Goal: Information Seeking & Learning: Learn about a topic

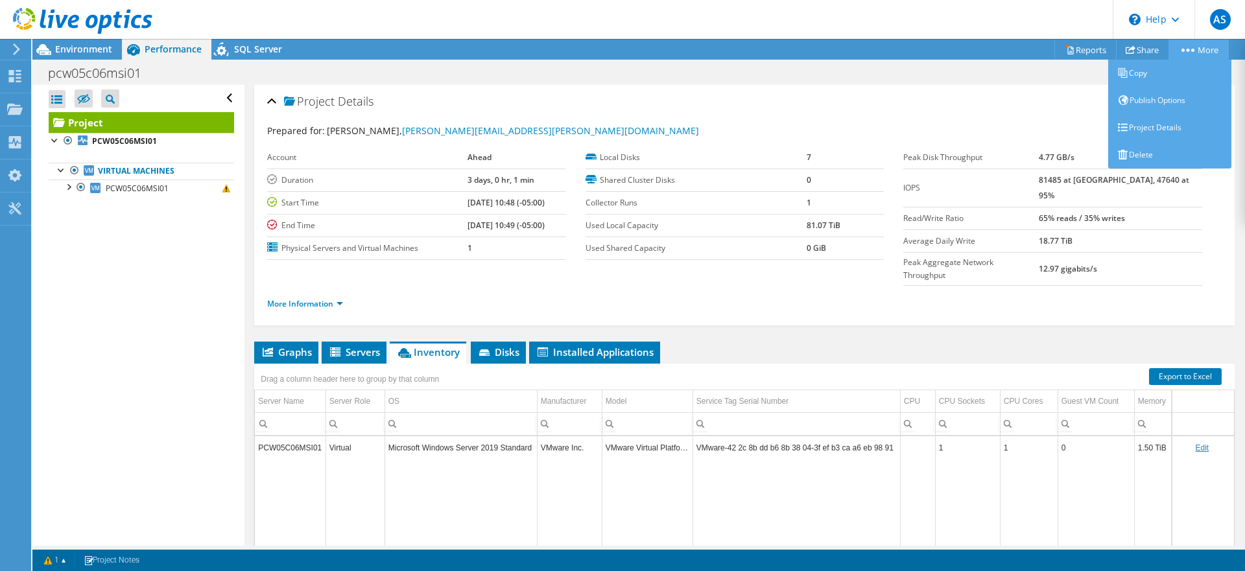
scroll to position [0, 19]
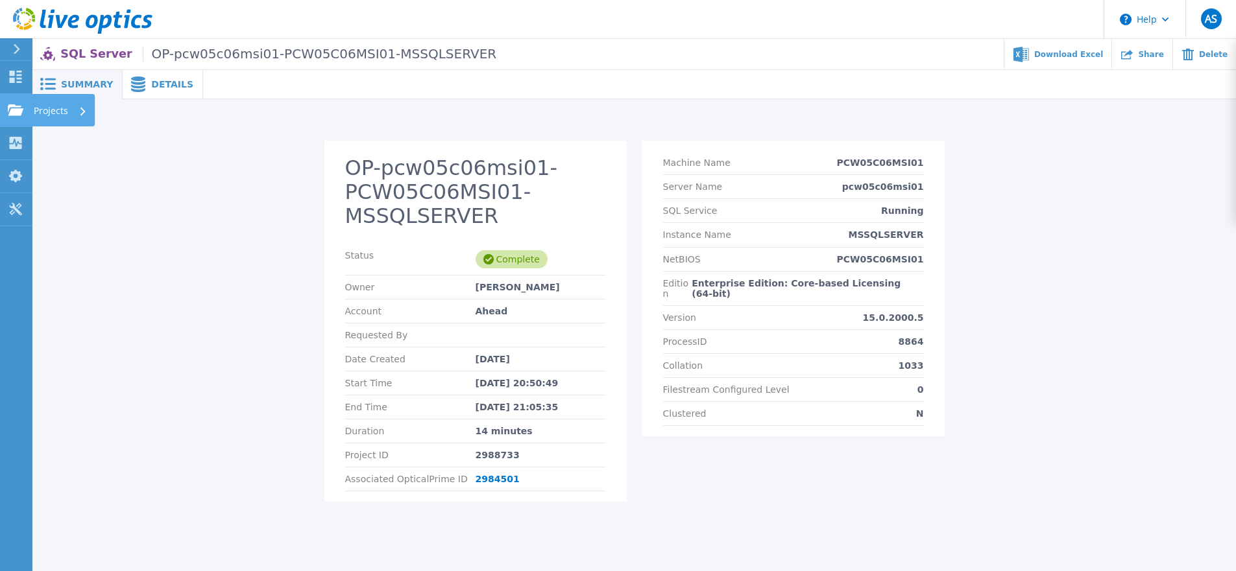
click at [40, 114] on p "Projects" at bounding box center [51, 111] width 34 height 34
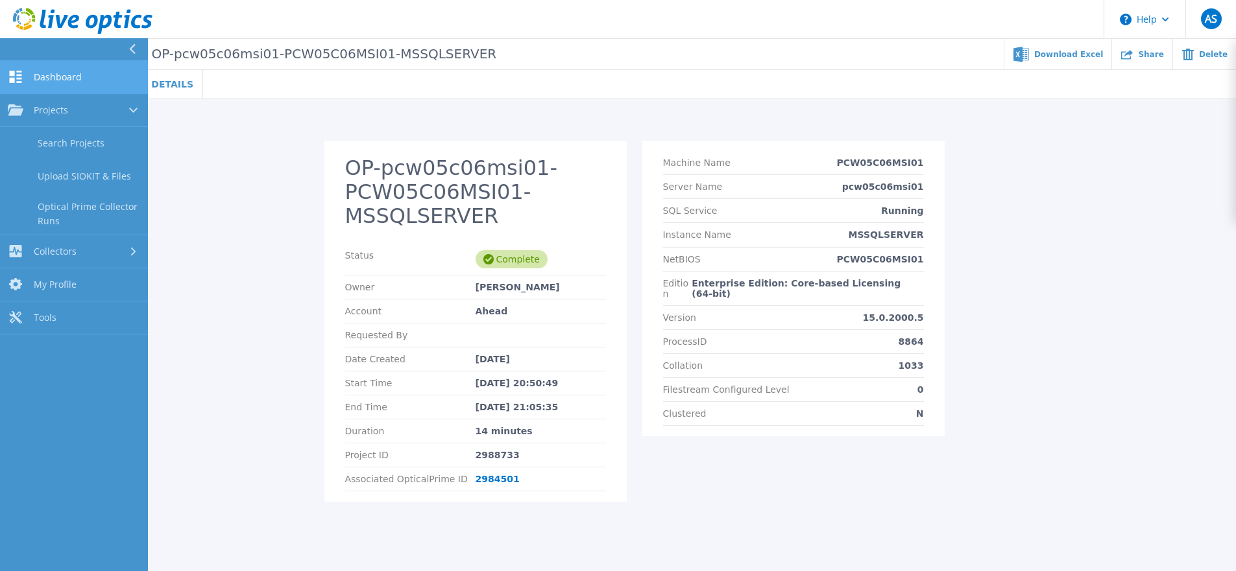
click at [66, 82] on link "Dashboard Dashboard" at bounding box center [74, 77] width 148 height 33
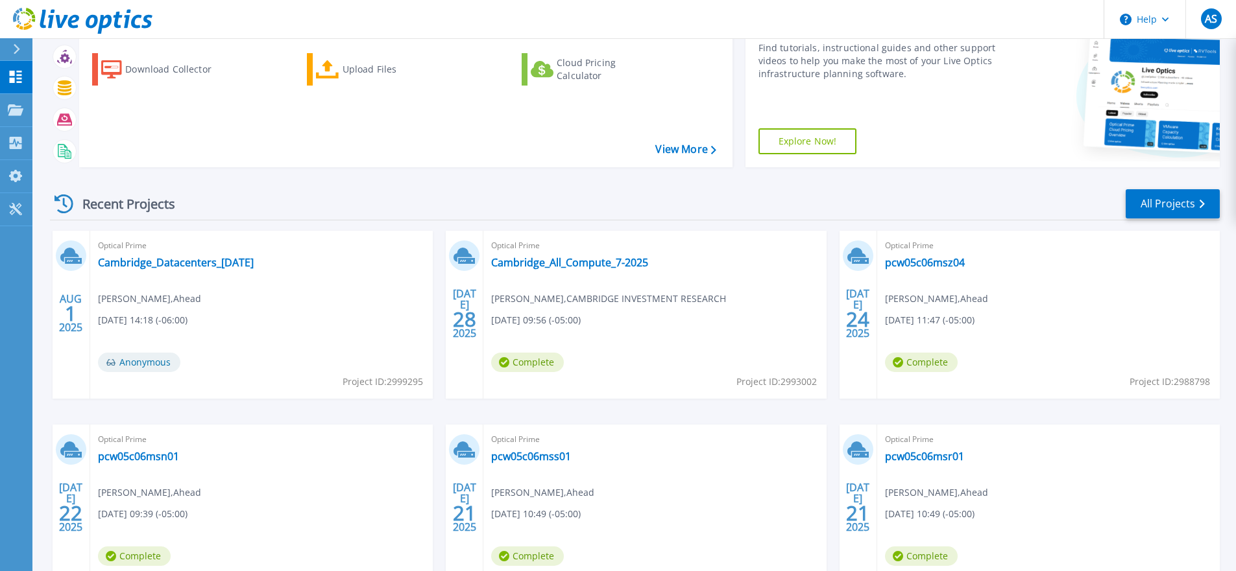
scroll to position [202, 0]
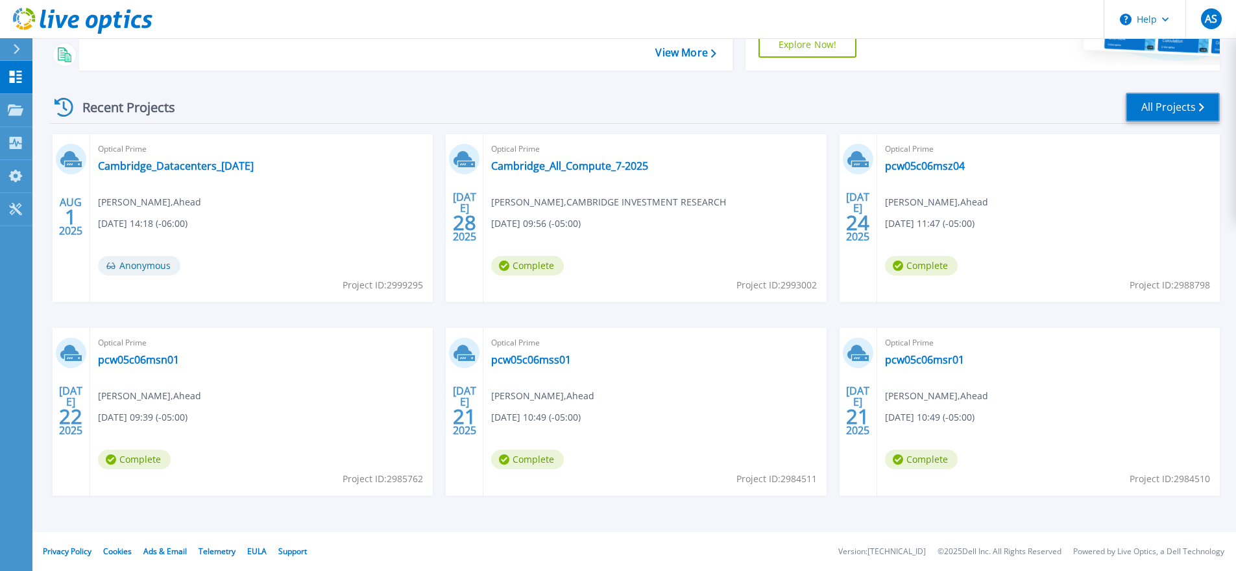
click at [1157, 104] on link "All Projects" at bounding box center [1172, 107] width 94 height 29
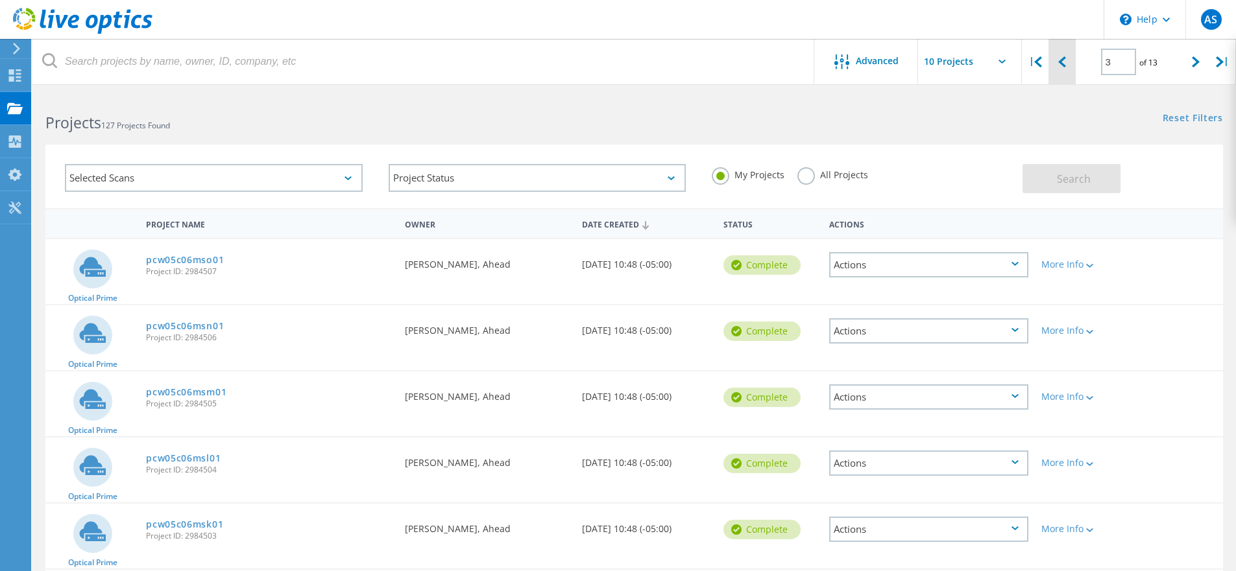
click at [1059, 60] on icon at bounding box center [1062, 61] width 8 height 11
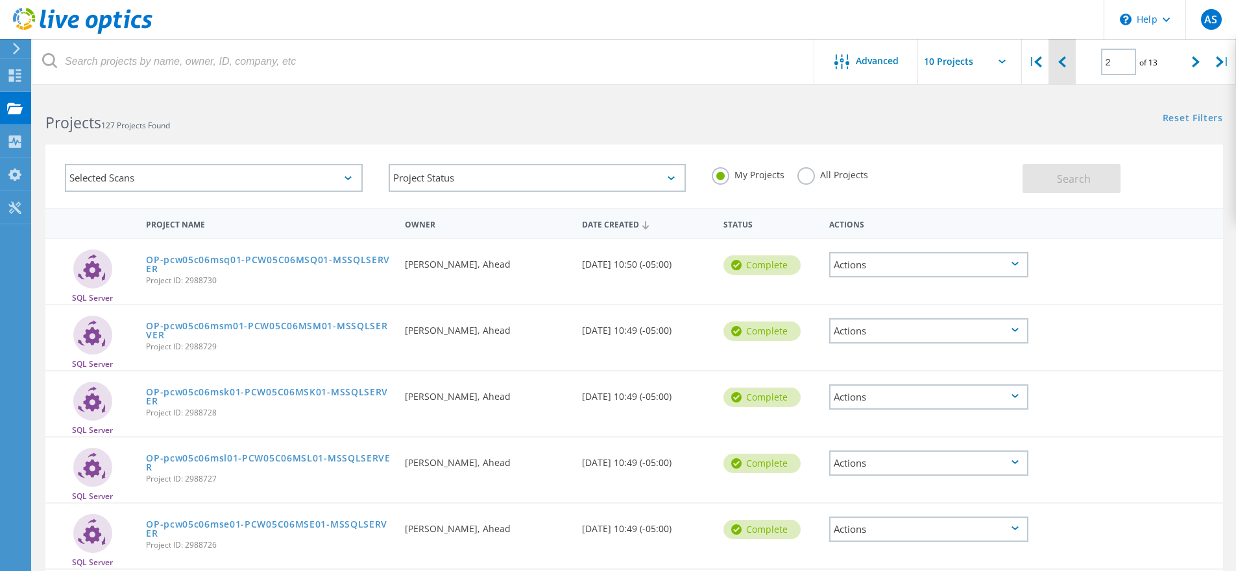
click at [1059, 60] on icon at bounding box center [1062, 61] width 8 height 11
type input "1"
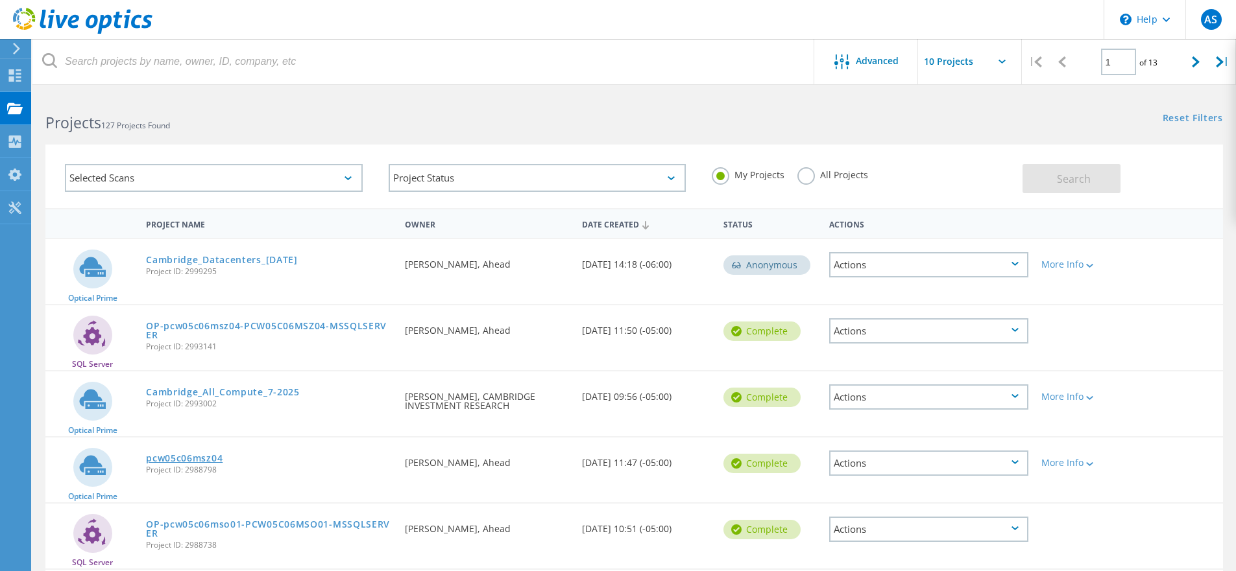
click at [199, 461] on link "pcw05c06msz04" at bounding box center [184, 458] width 77 height 9
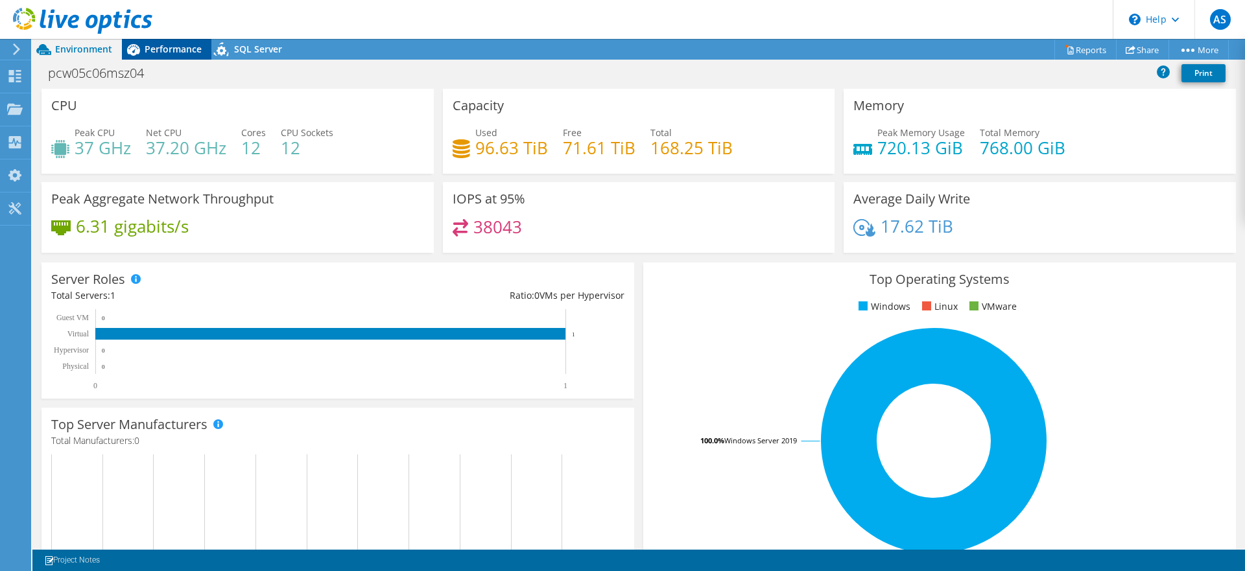
click at [176, 49] on span "Performance" at bounding box center [173, 49] width 57 height 12
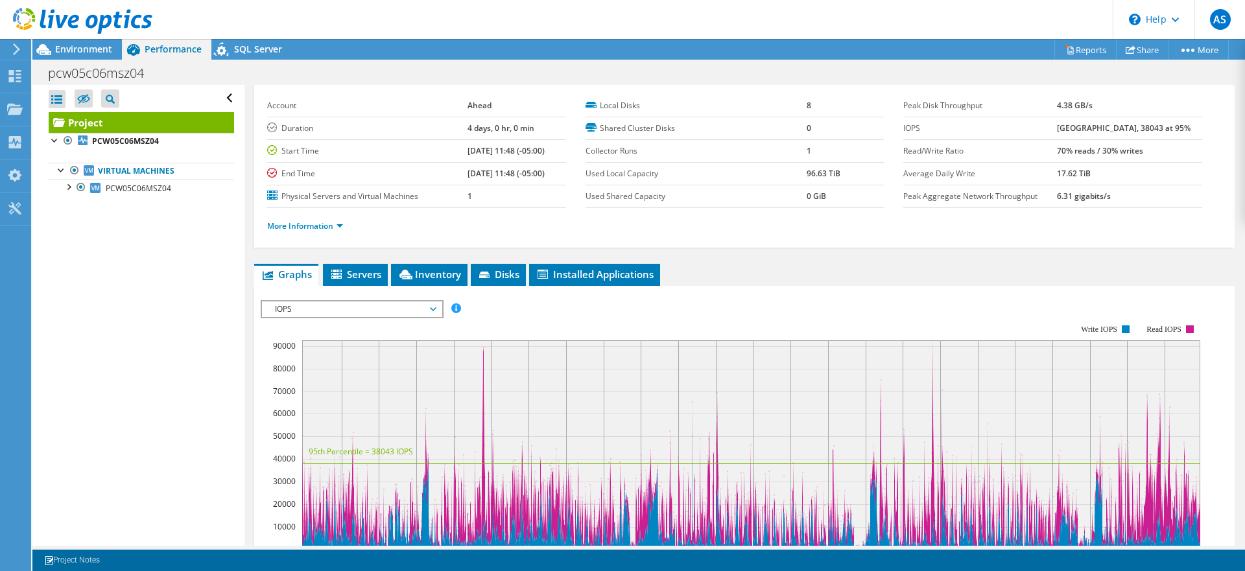
scroll to position [89, 0]
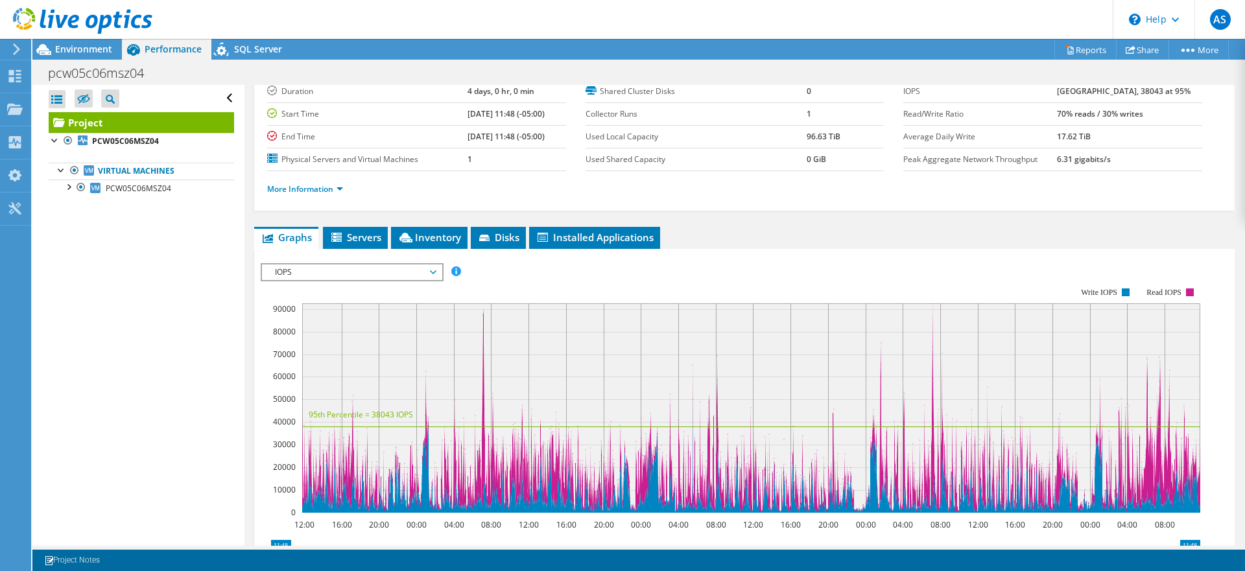
click at [379, 267] on span "IOPS" at bounding box center [352, 273] width 167 height 16
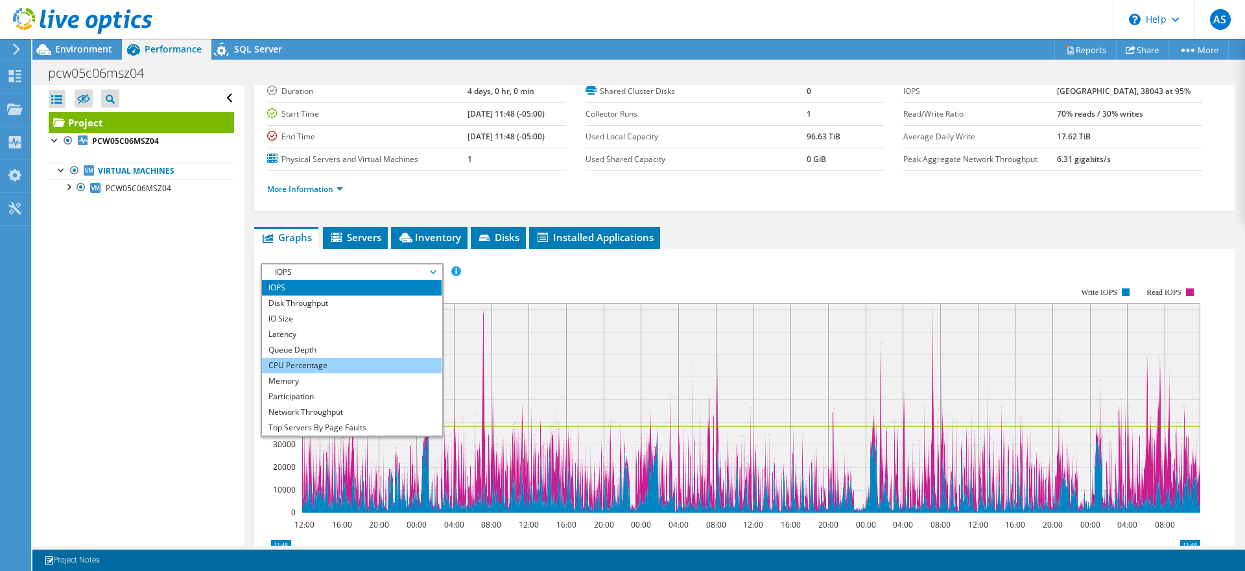
click at [351, 365] on li "CPU Percentage" at bounding box center [352, 366] width 180 height 16
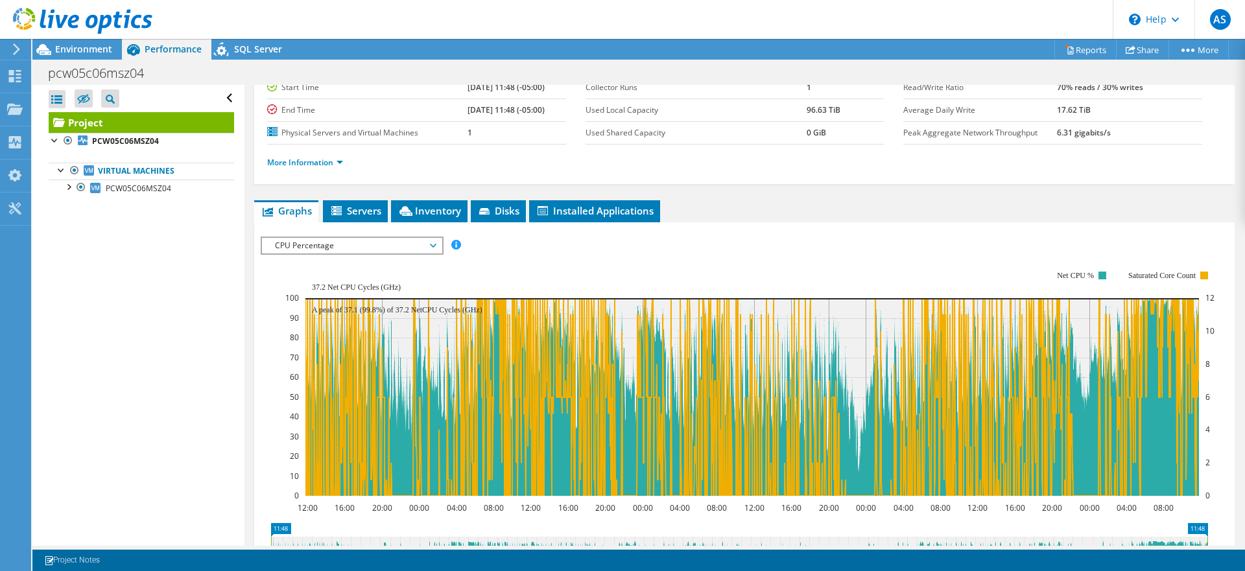
scroll to position [117, 0]
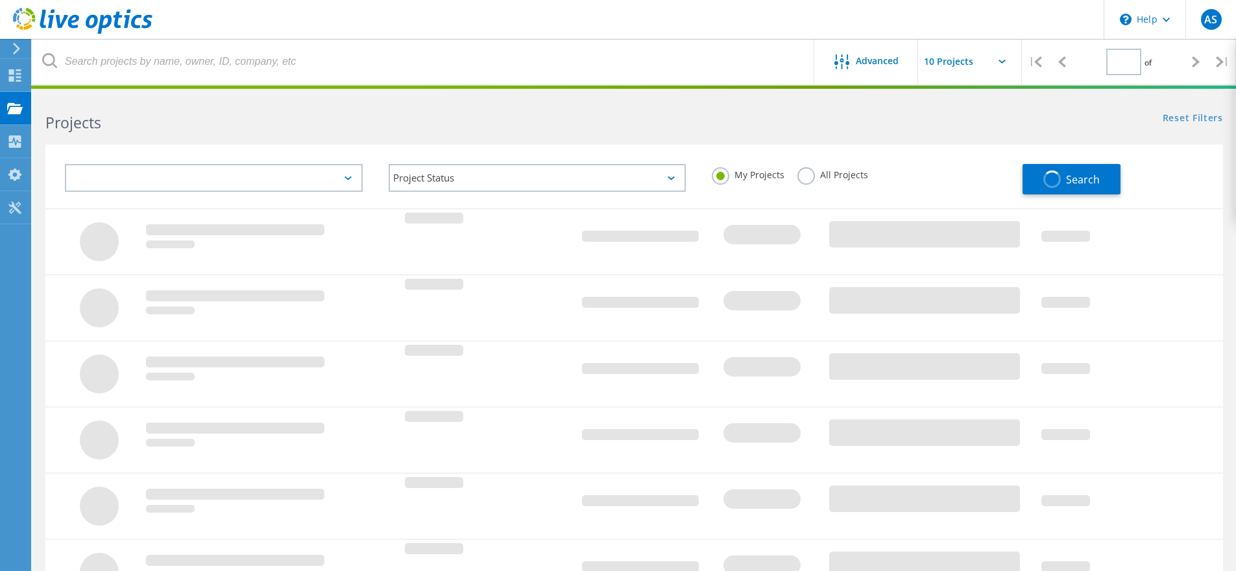
type input "1"
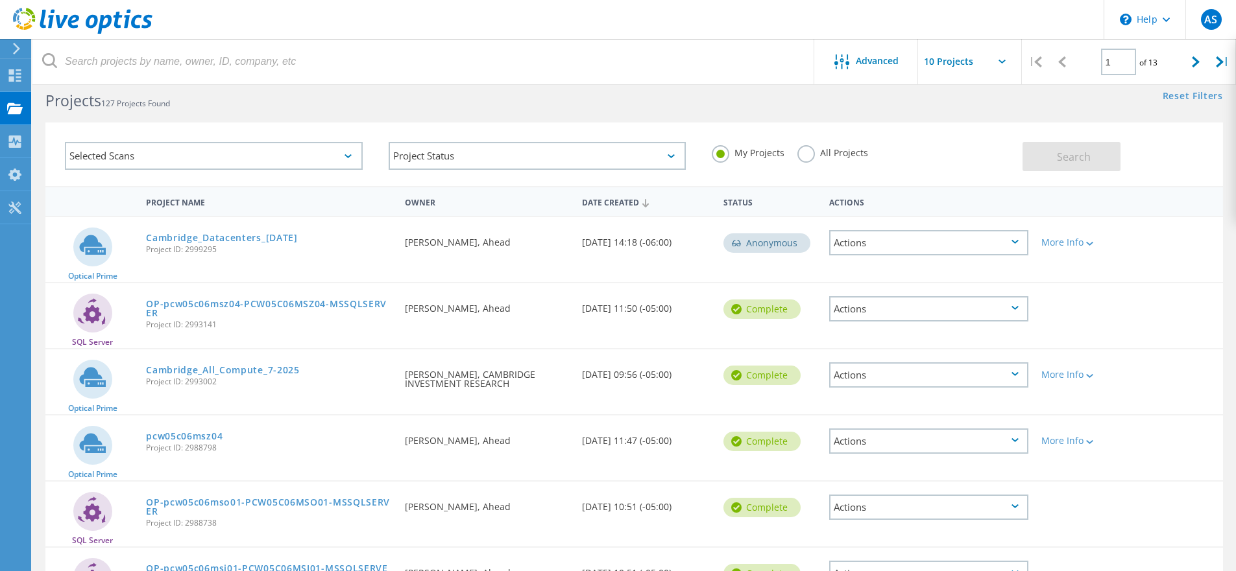
scroll to position [23, 0]
click at [161, 440] on link "pcw05c06msz04" at bounding box center [184, 435] width 77 height 9
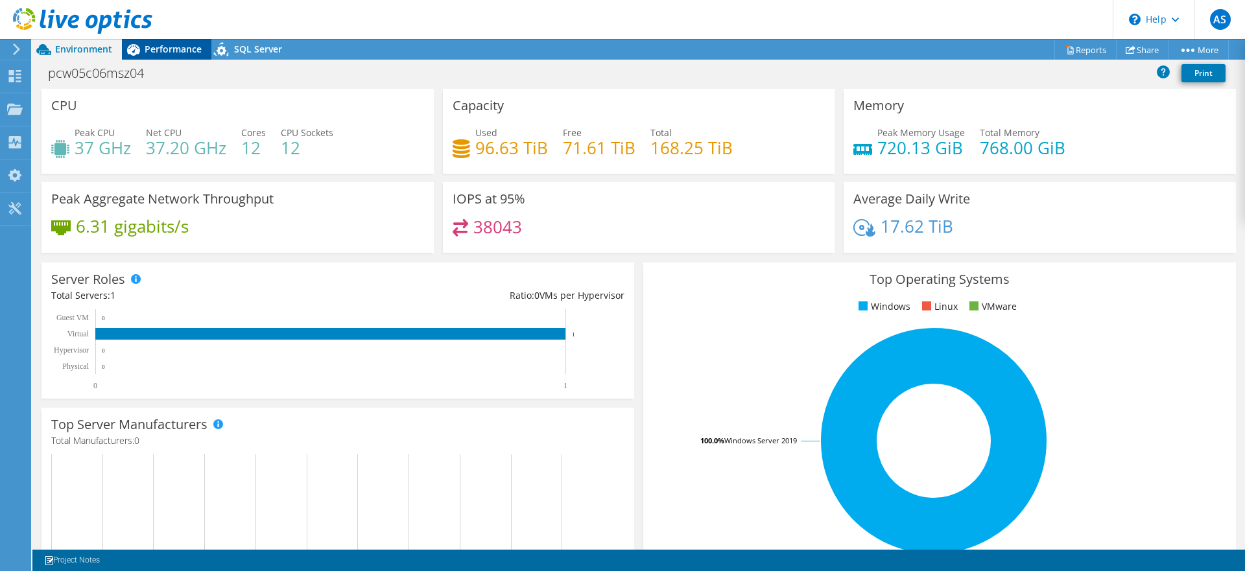
click at [176, 55] on span "Performance" at bounding box center [173, 49] width 57 height 12
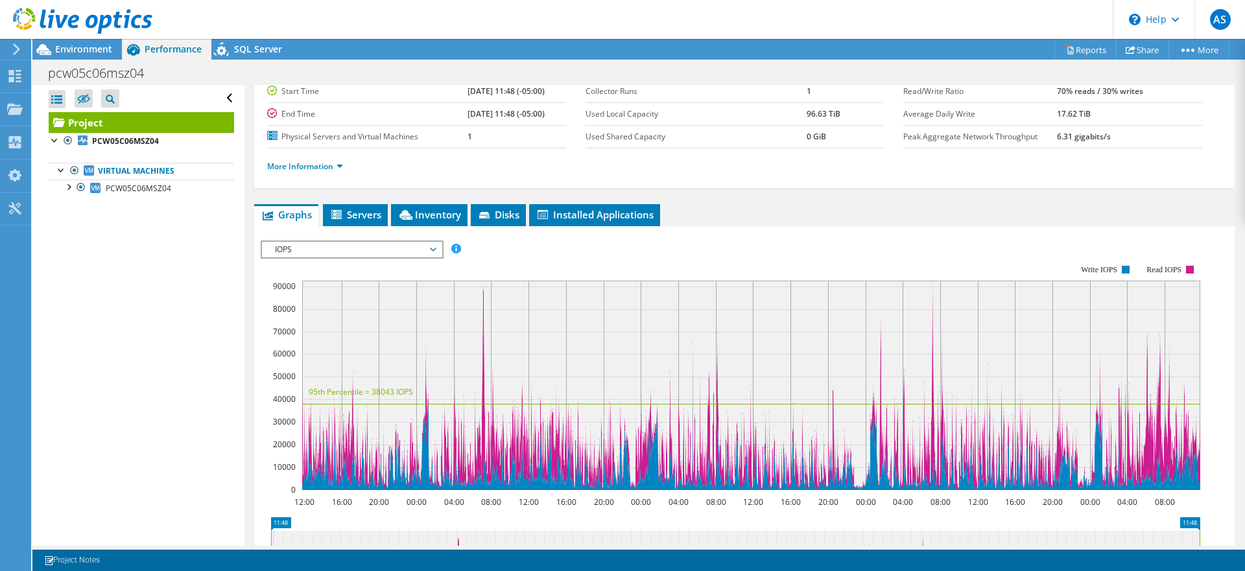
scroll to position [108, 0]
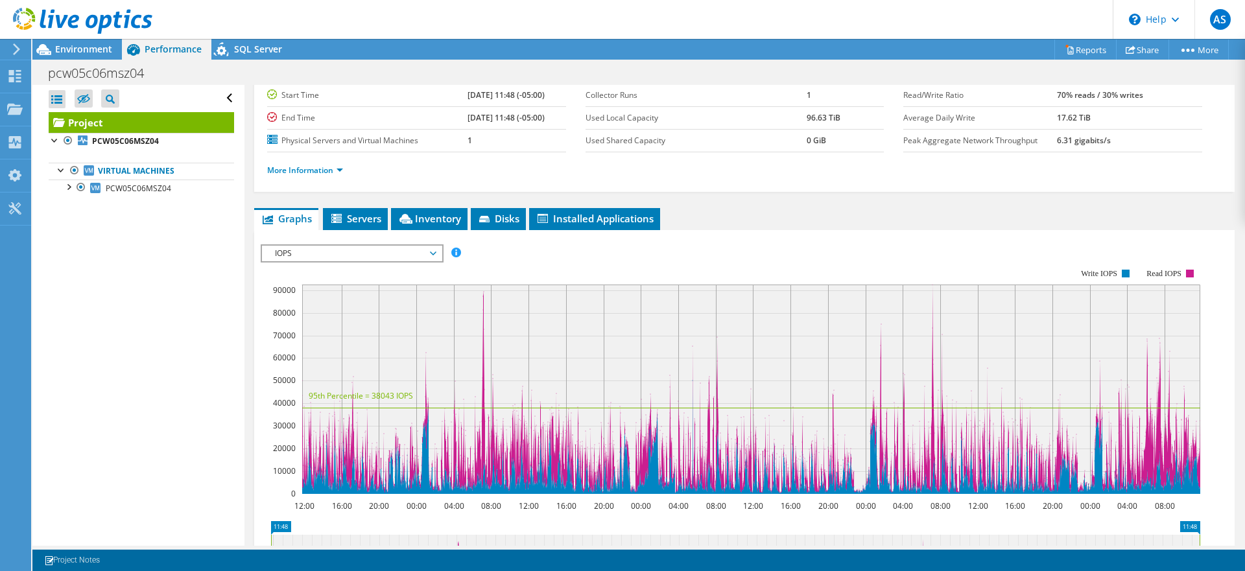
click at [295, 251] on span "IOPS" at bounding box center [352, 254] width 167 height 16
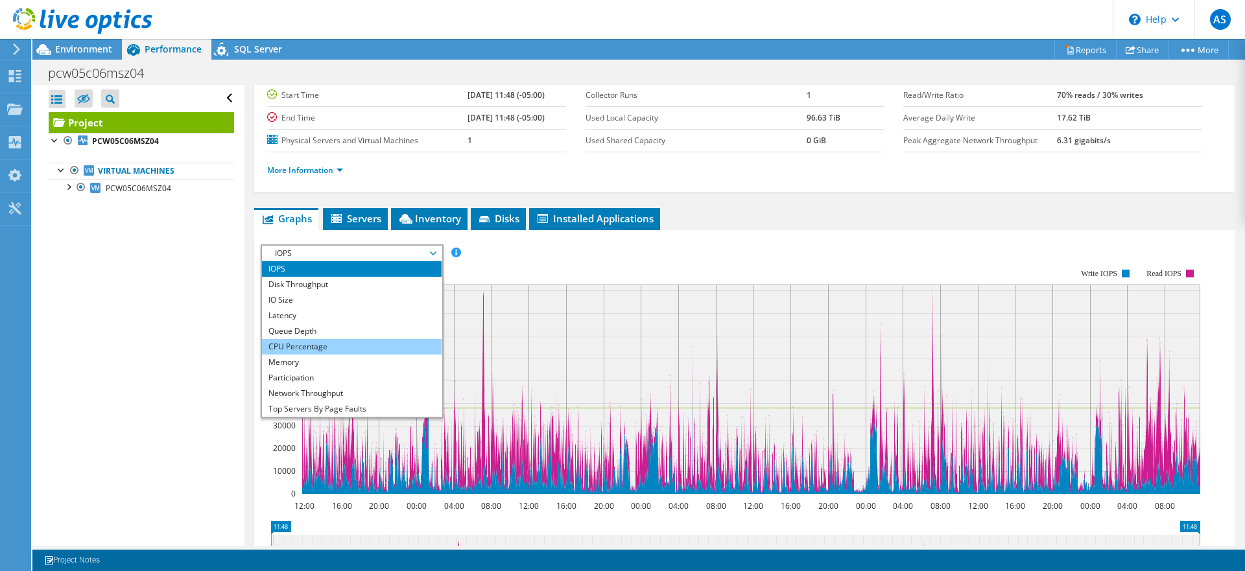
click at [344, 343] on li "CPU Percentage" at bounding box center [352, 347] width 180 height 16
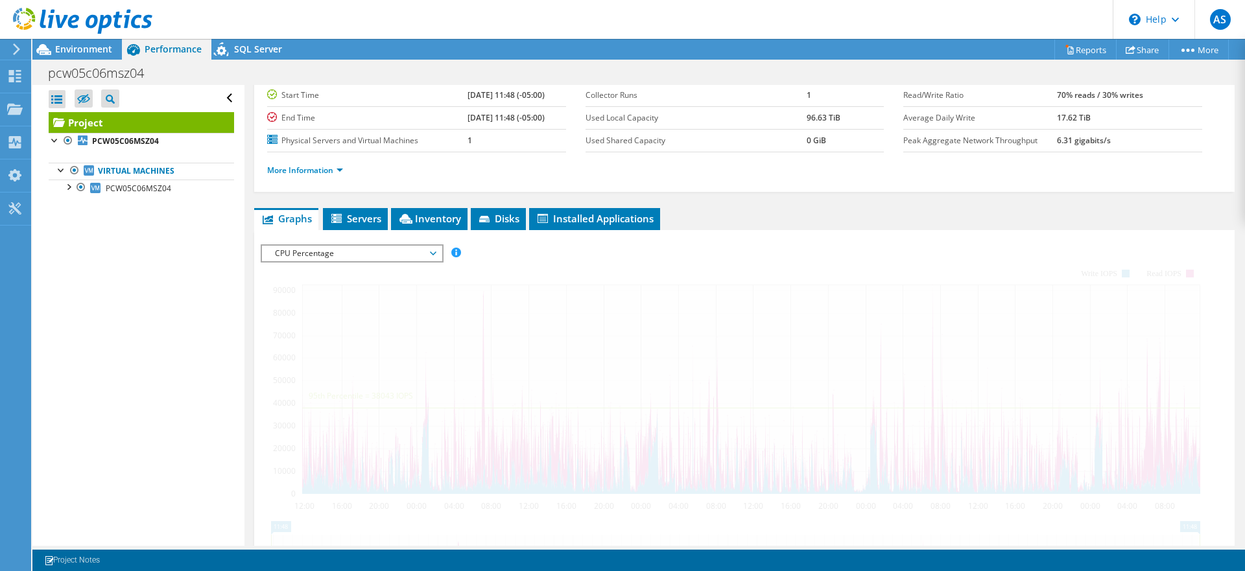
click at [326, 252] on span "CPU Percentage" at bounding box center [352, 254] width 167 height 16
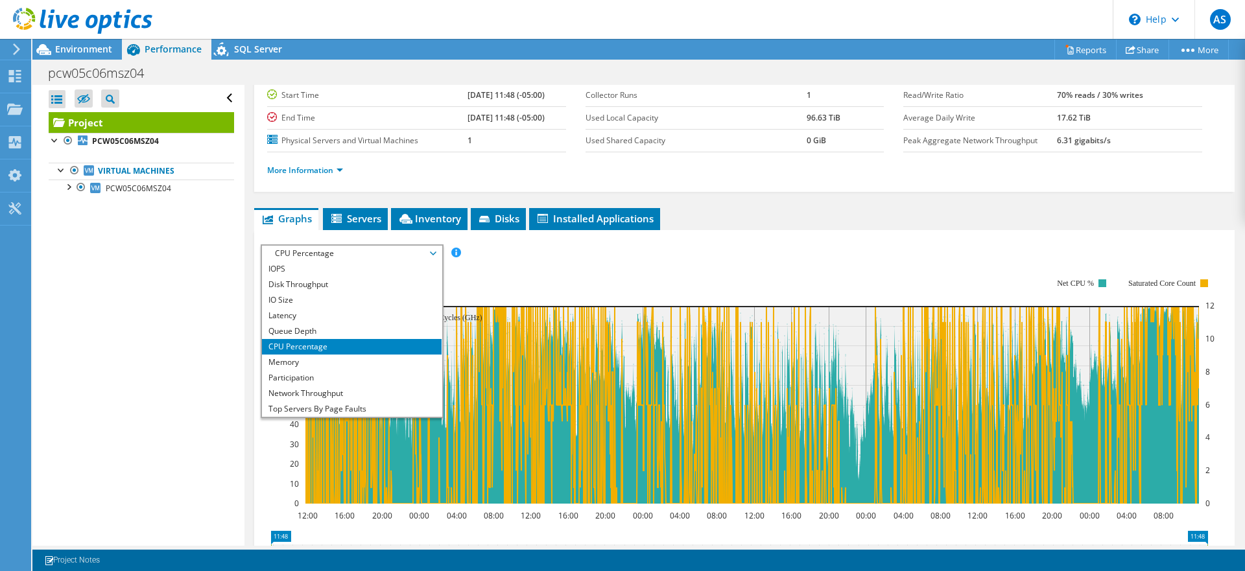
click at [197, 306] on div "Open All Close All Hide Excluded Nodes Project Tree Filter" at bounding box center [137, 315] width 211 height 461
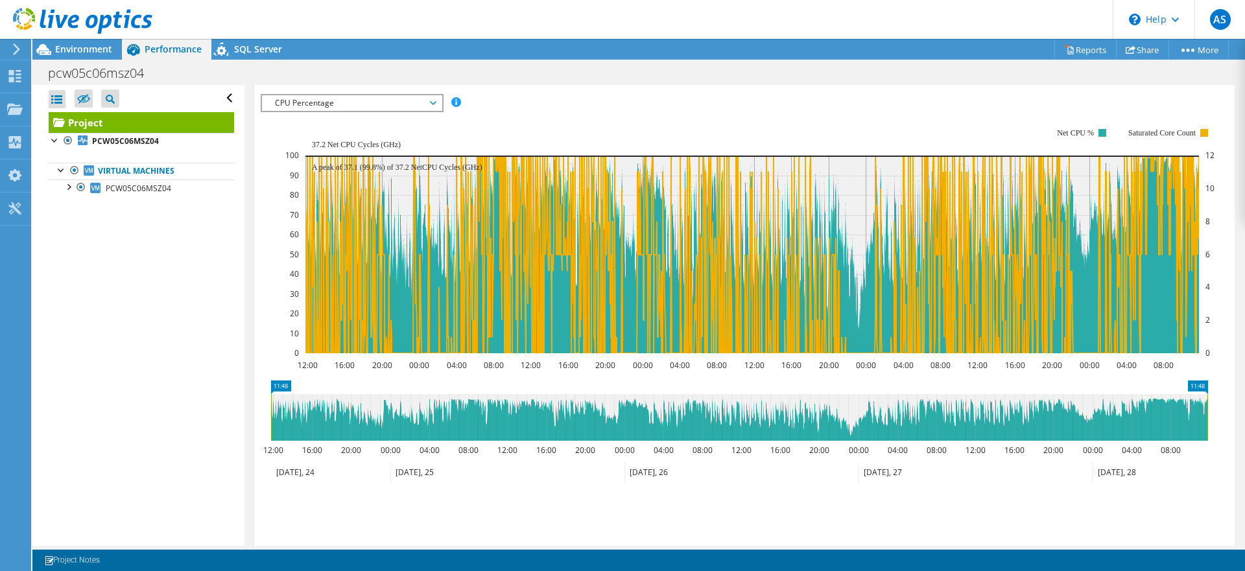
scroll to position [250, 0]
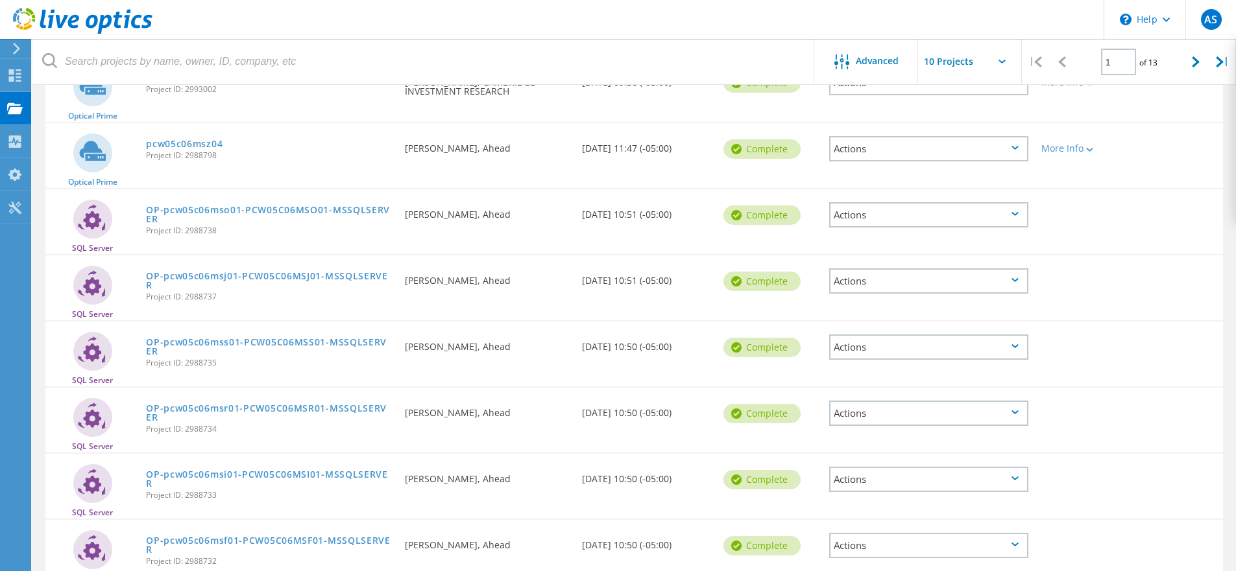
scroll to position [380, 0]
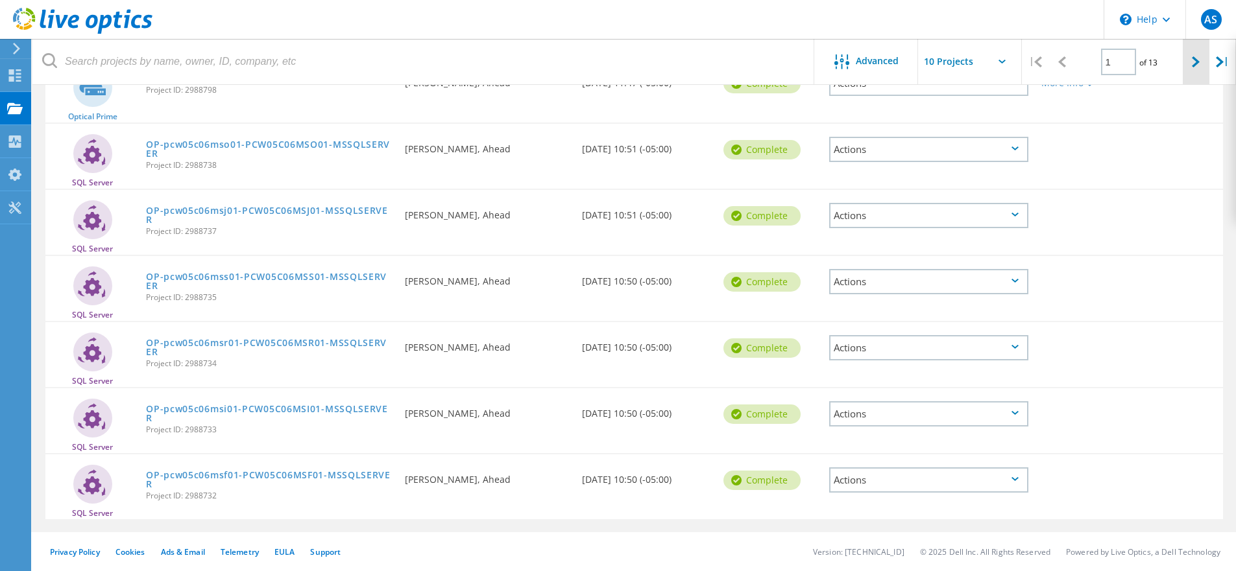
click at [1193, 60] on icon at bounding box center [1196, 61] width 8 height 11
type input "2"
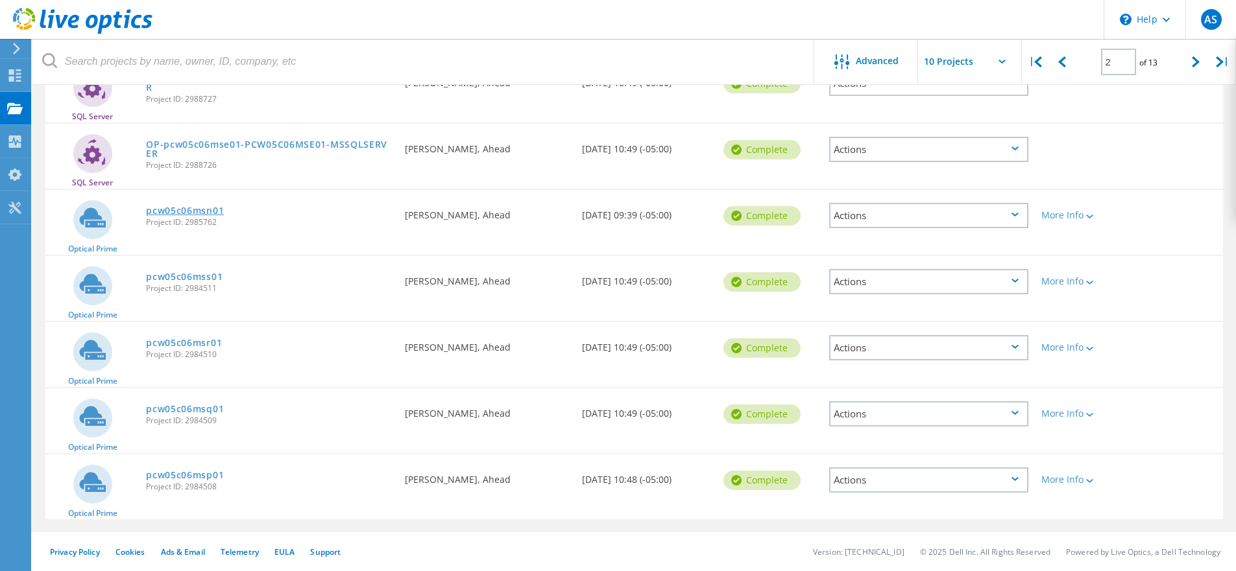
click at [195, 209] on link "pcw05c06msn01" at bounding box center [185, 210] width 78 height 9
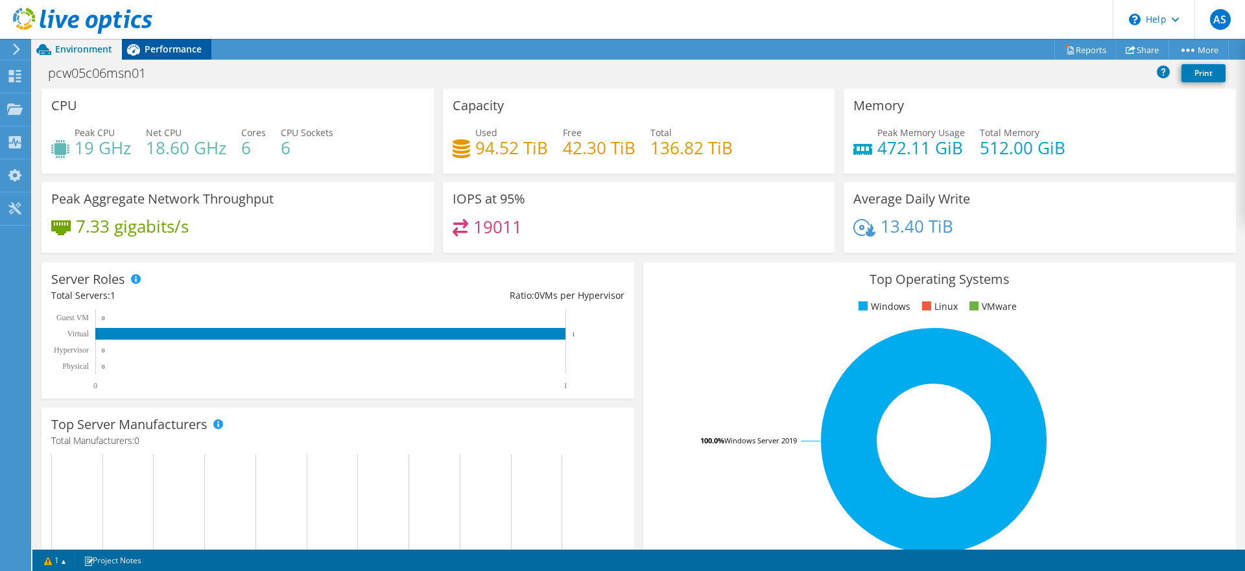
click at [162, 48] on span "Performance" at bounding box center [173, 49] width 57 height 12
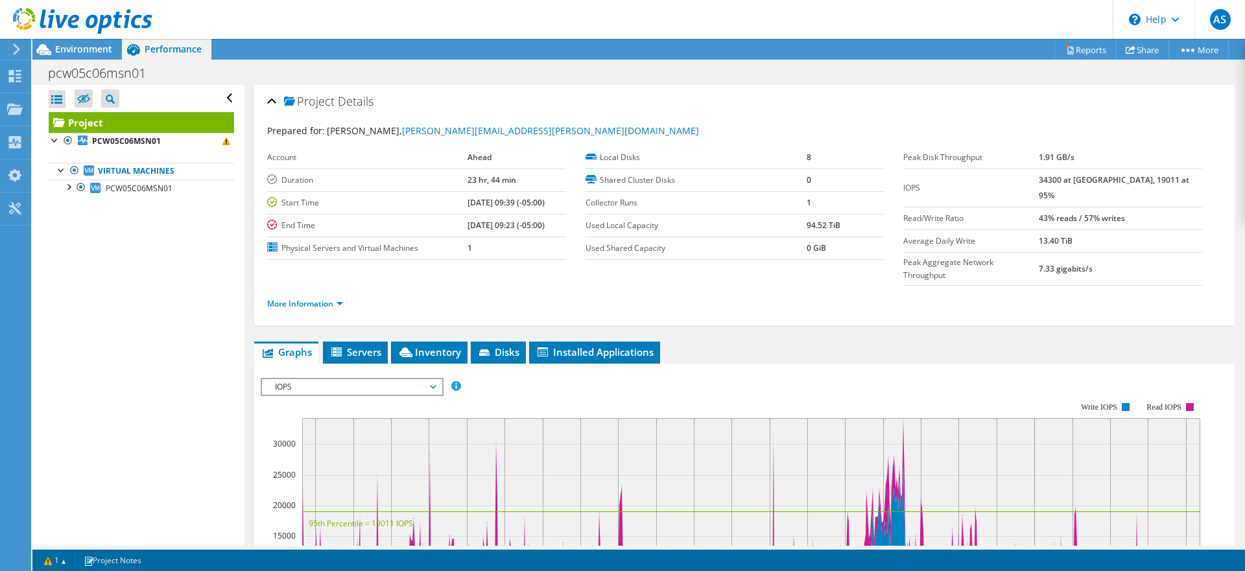
click at [361, 379] on span "IOPS" at bounding box center [352, 387] width 167 height 16
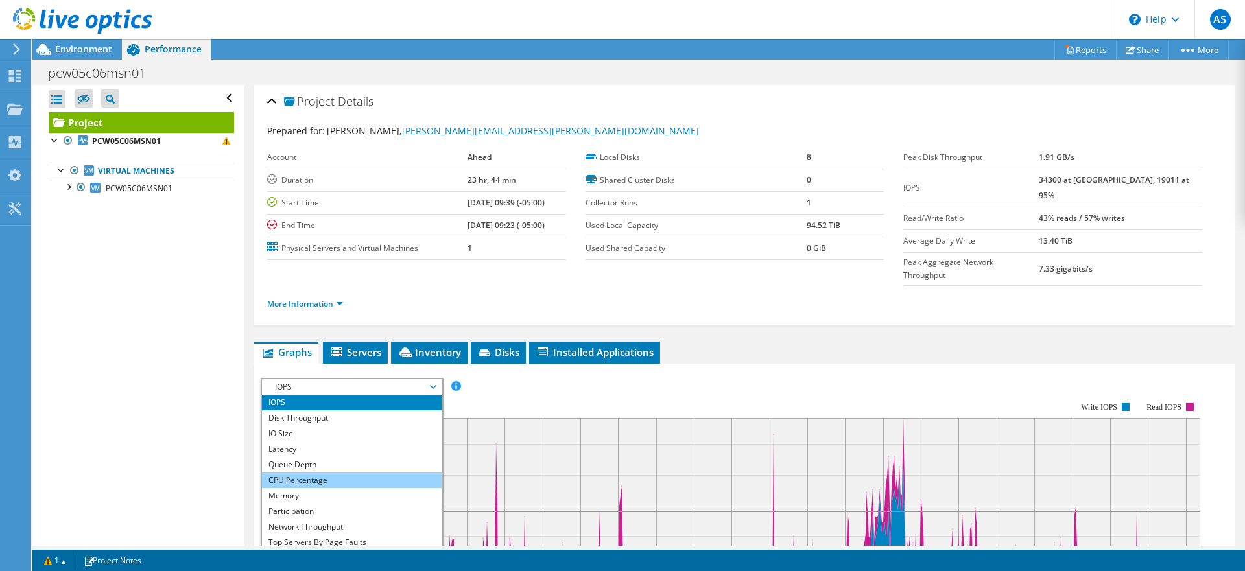
click at [347, 473] on li "CPU Percentage" at bounding box center [352, 481] width 180 height 16
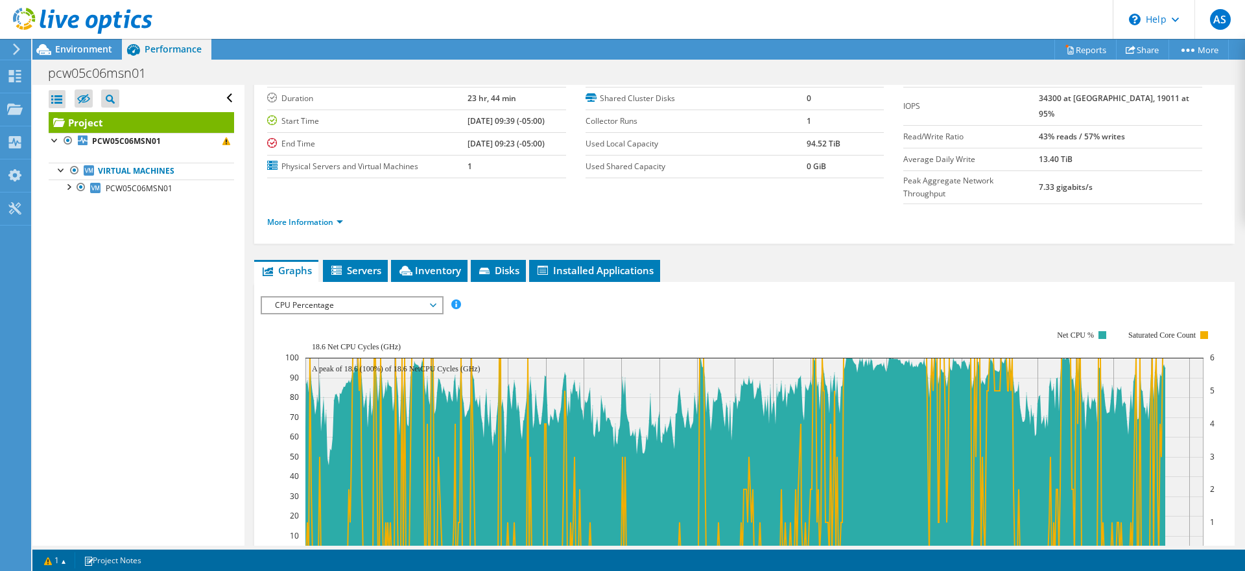
scroll to position [99, 0]
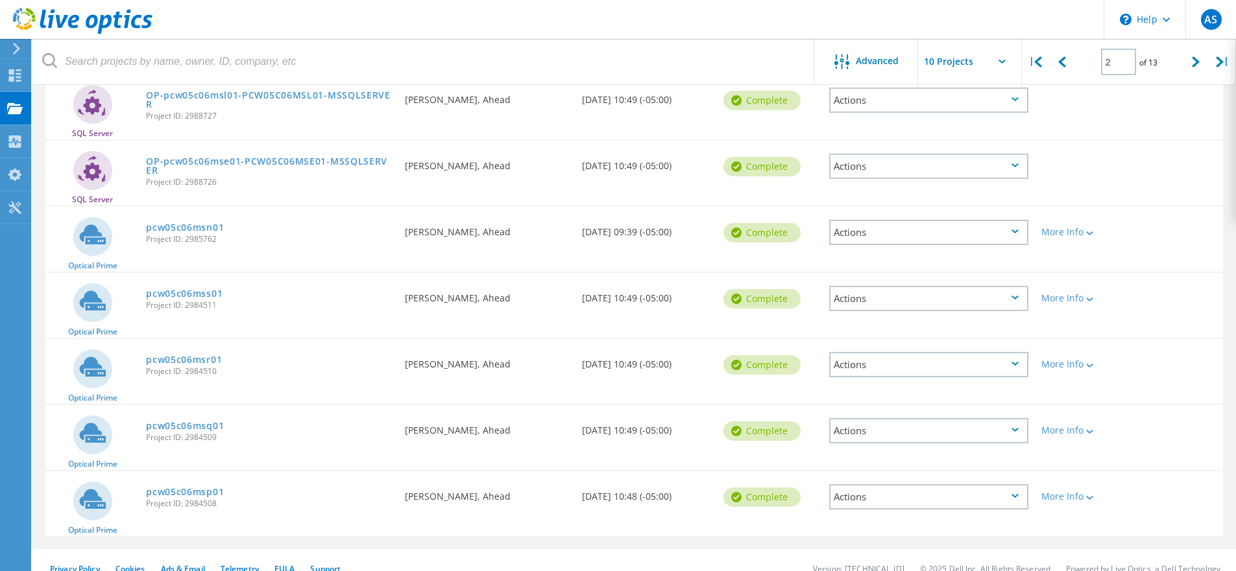
scroll to position [380, 0]
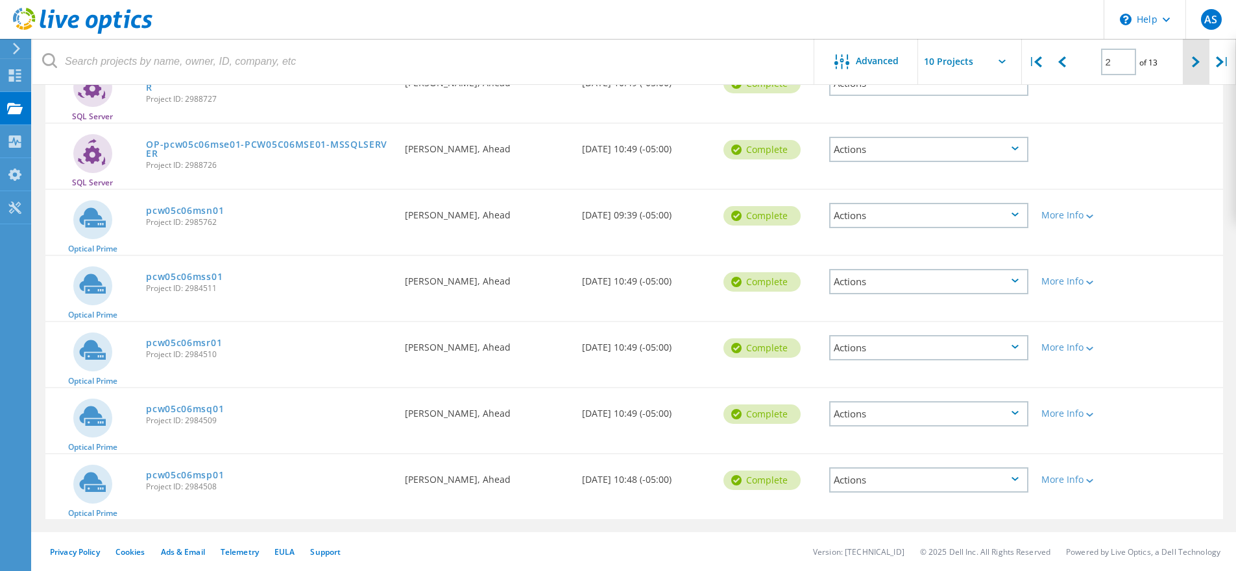
click at [1195, 58] on icon at bounding box center [1196, 61] width 8 height 11
type input "3"
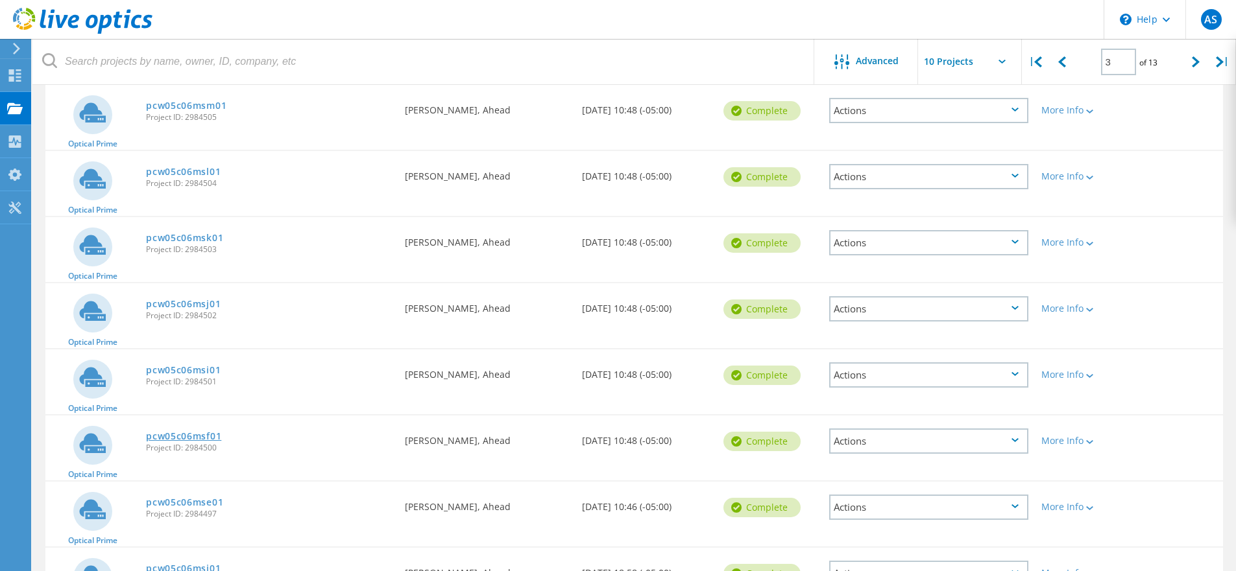
scroll to position [283, 0]
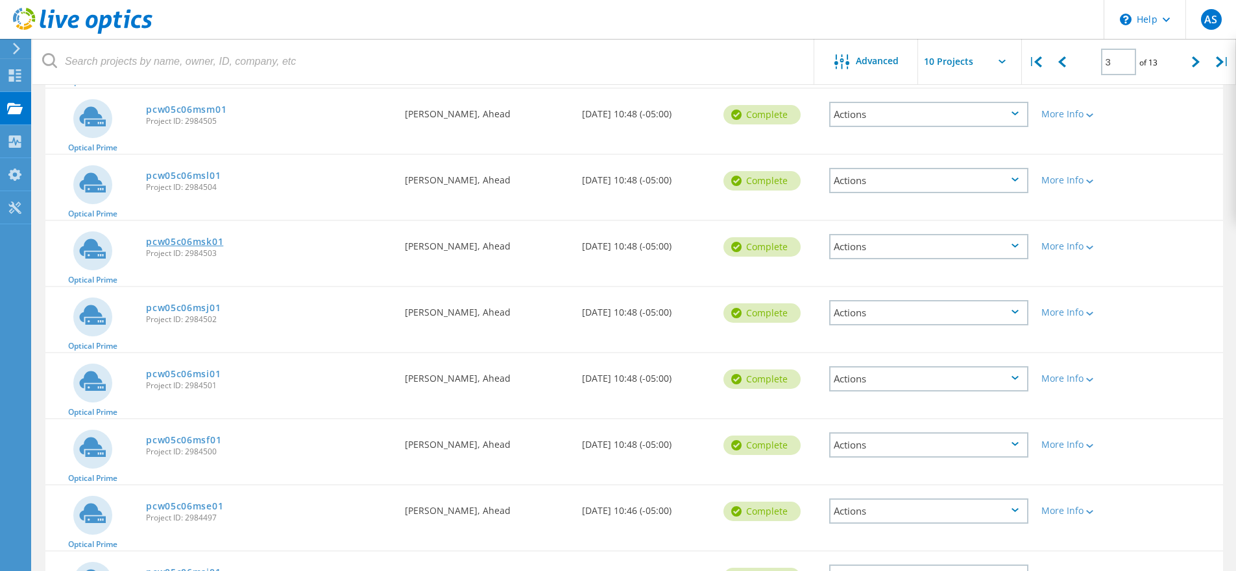
click at [189, 241] on link "pcw05c06msk01" at bounding box center [184, 241] width 77 height 9
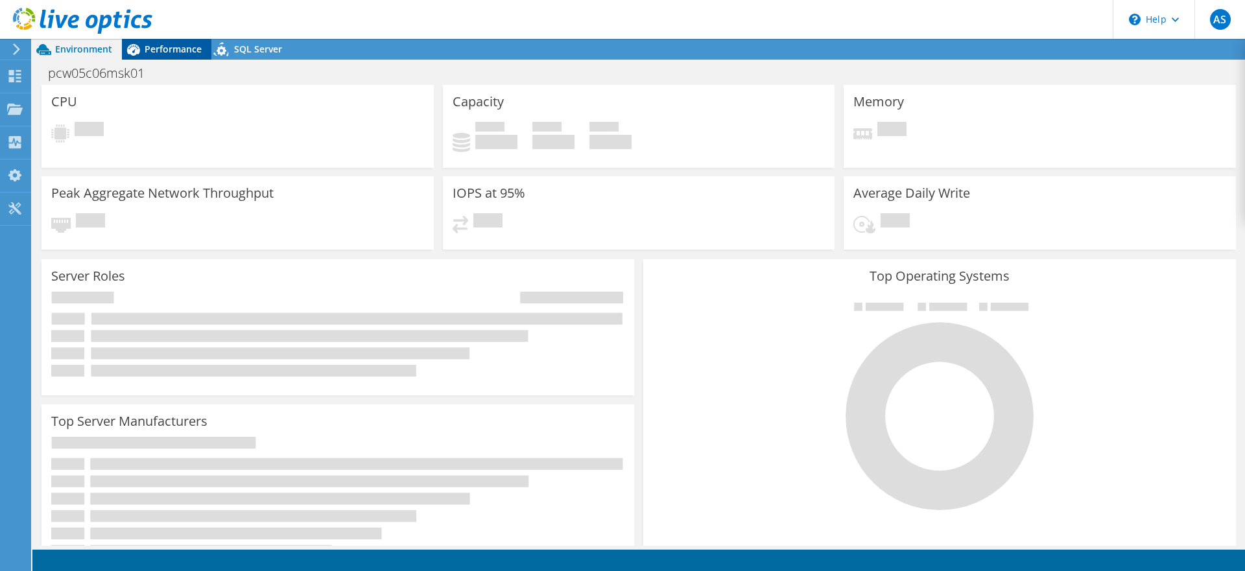
click at [186, 52] on span "Performance" at bounding box center [173, 49] width 57 height 12
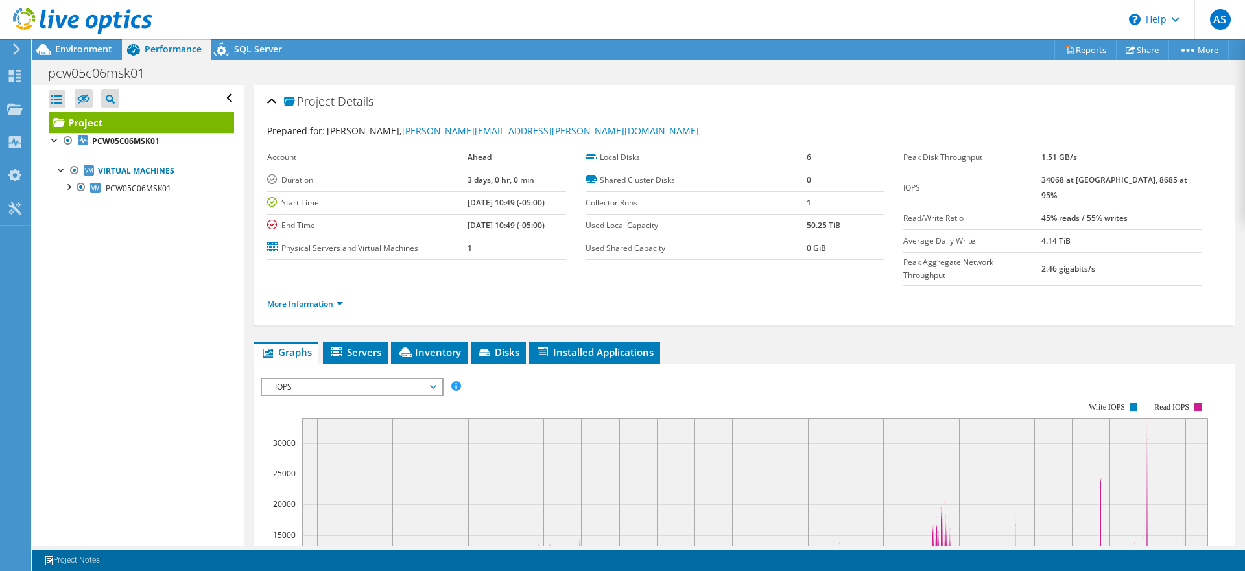
click at [357, 379] on span "IOPS" at bounding box center [352, 387] width 167 height 16
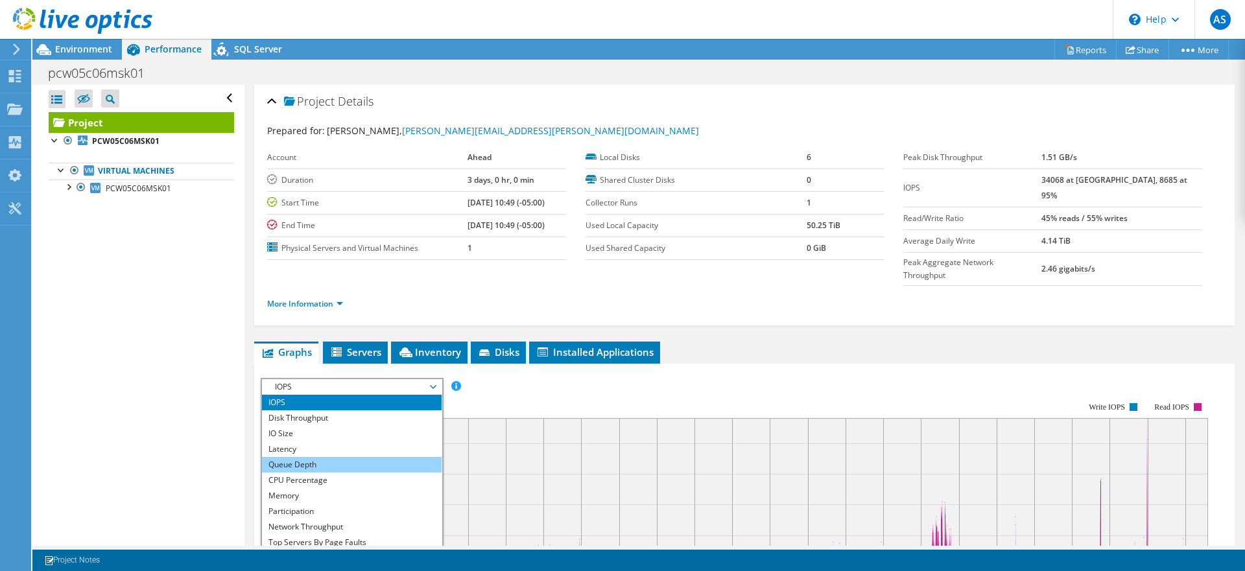
scroll to position [47, 0]
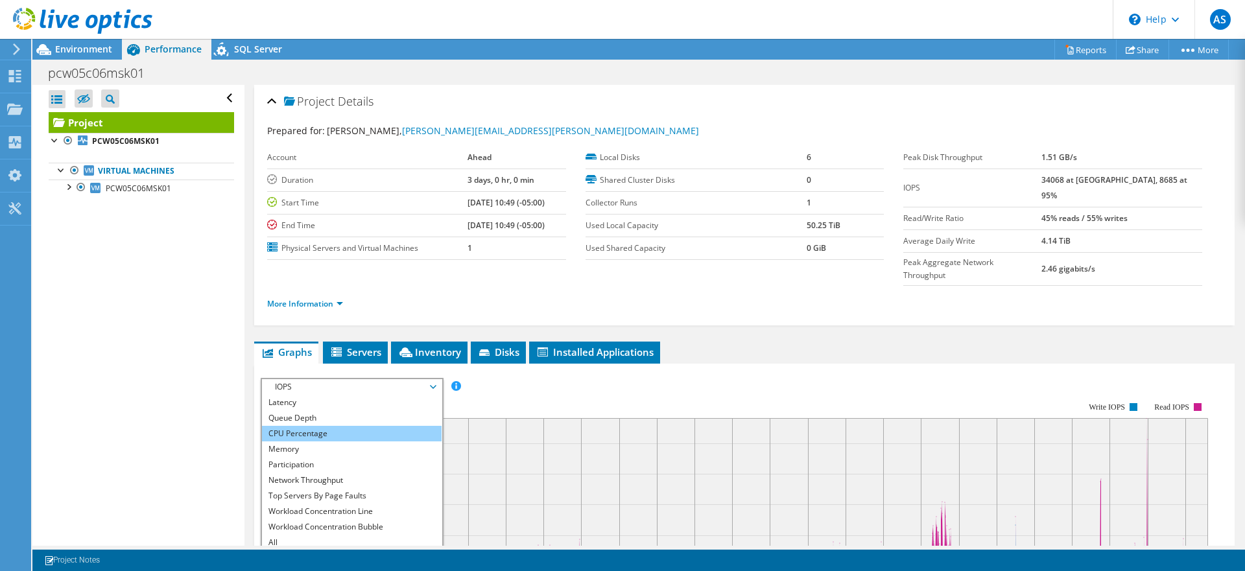
click at [323, 426] on li "CPU Percentage" at bounding box center [352, 434] width 180 height 16
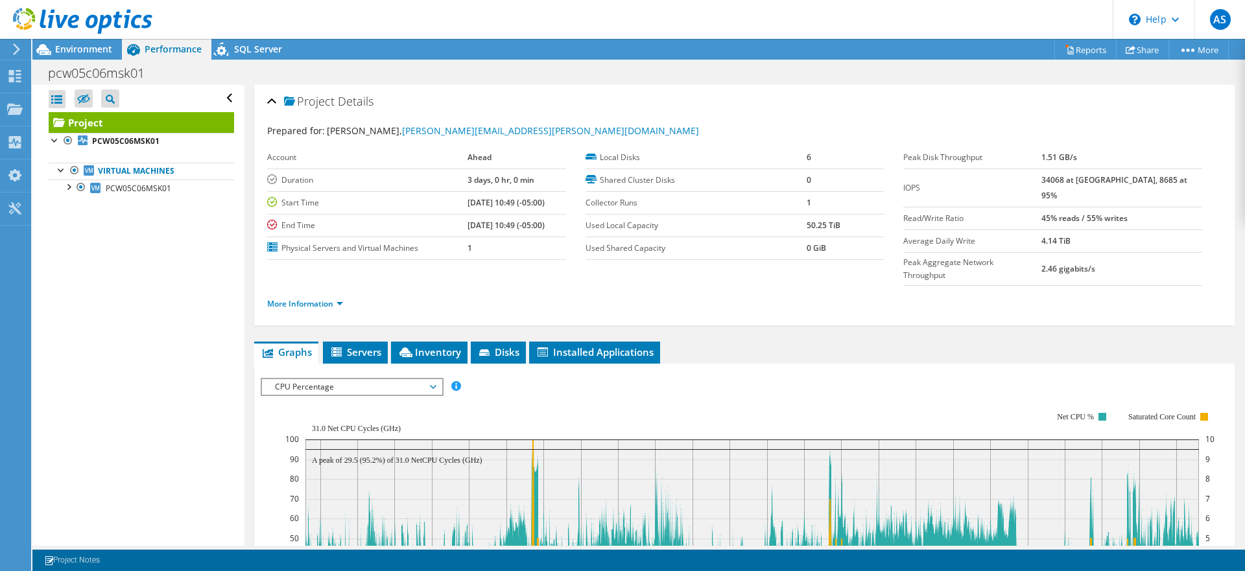
click at [734, 378] on div "IOPS Disk Throughput IO Size Latency Queue Depth CPU Percentage Memory Page Fau…" at bounding box center [745, 387] width 968 height 18
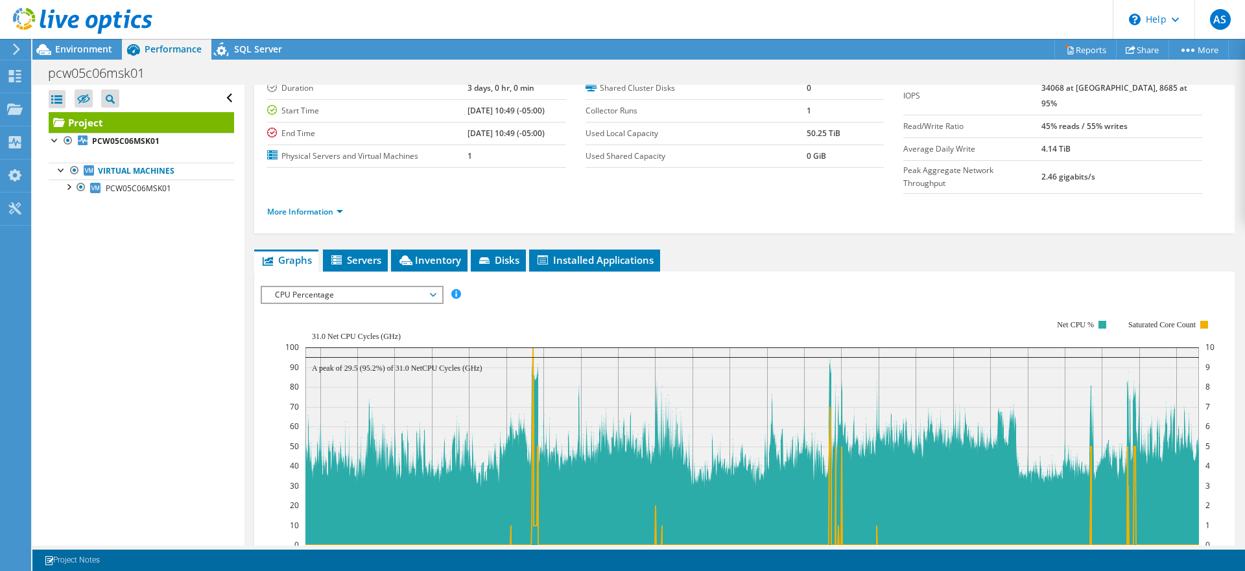
scroll to position [93, 0]
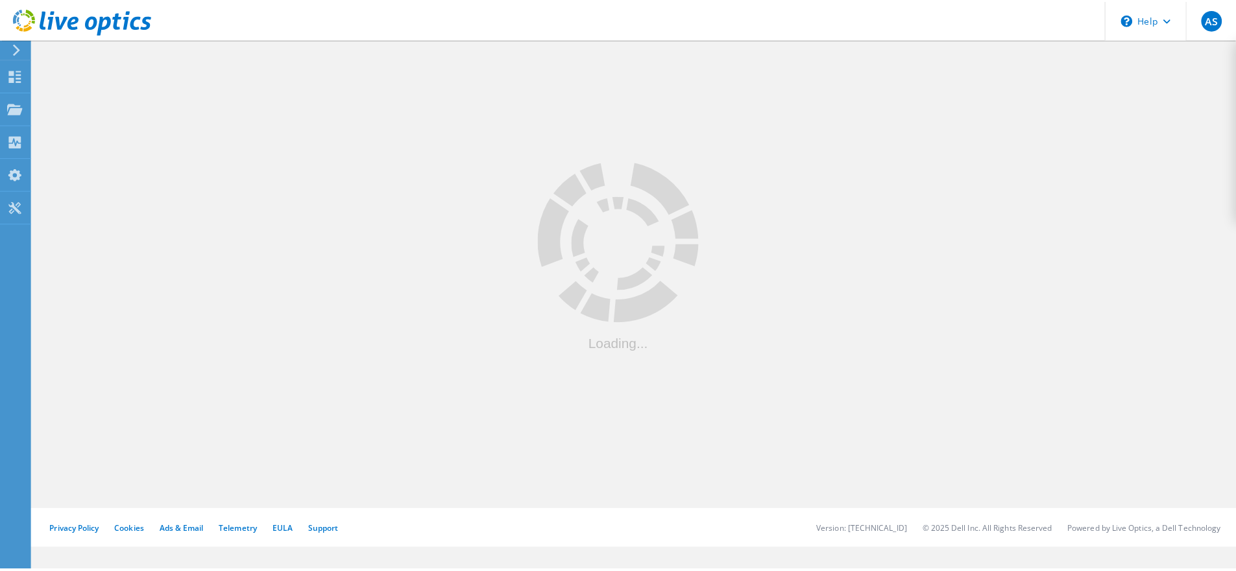
scroll to position [283, 0]
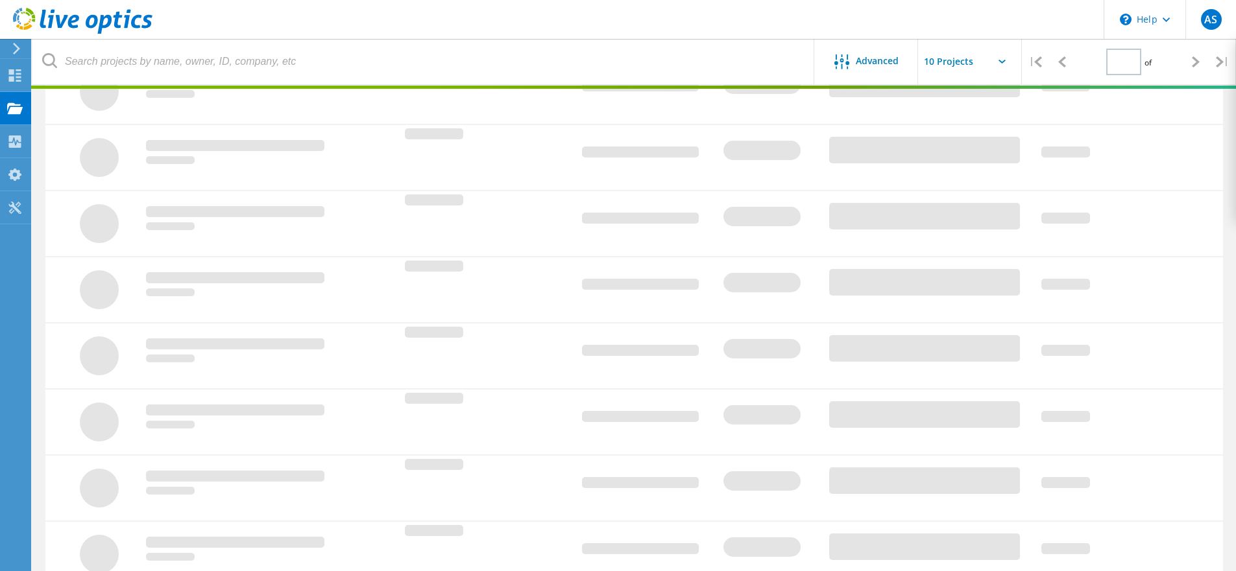
type input "3"
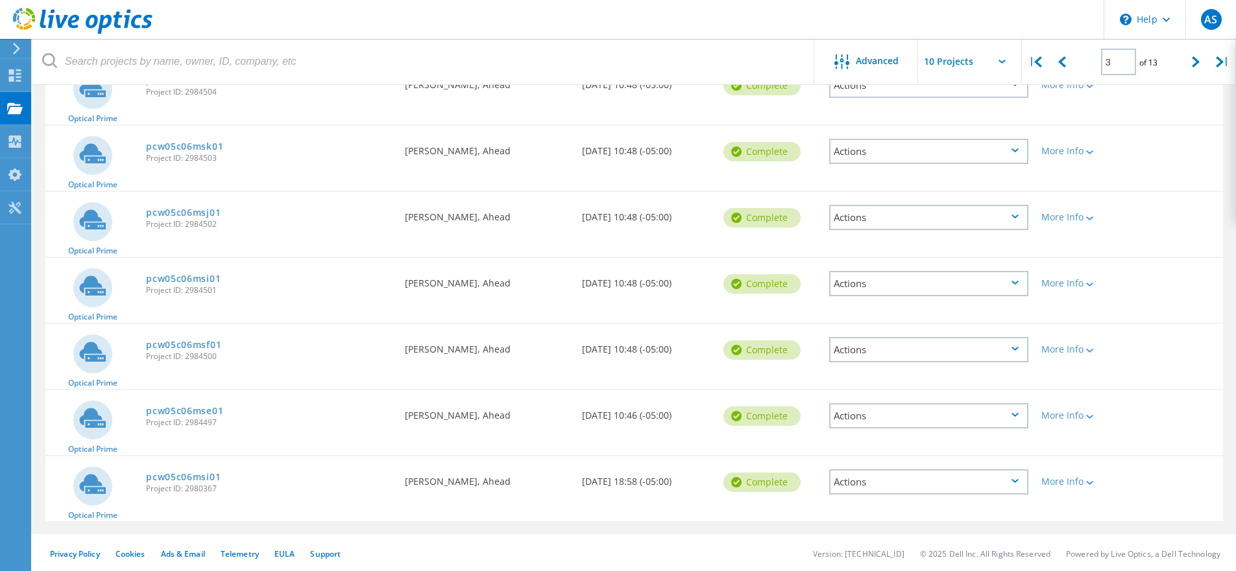
scroll to position [379, 0]
click at [195, 475] on link "pcw05c06msi01" at bounding box center [183, 476] width 75 height 9
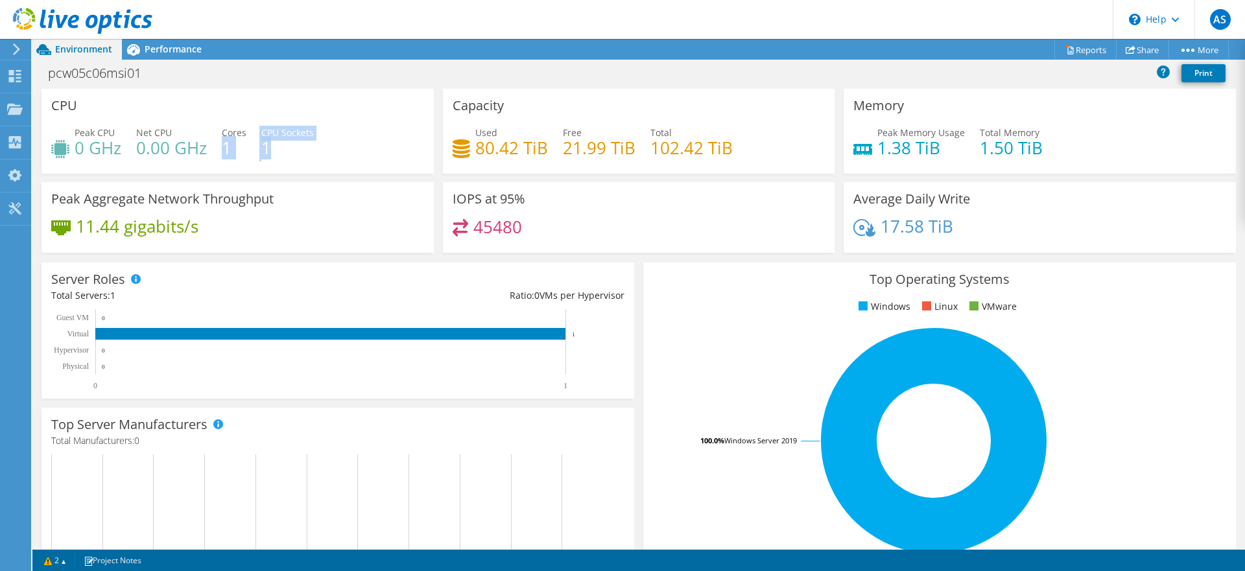
drag, startPoint x: 224, startPoint y: 144, endPoint x: 295, endPoint y: 145, distance: 70.1
click at [295, 145] on div "Peak CPU 0 GHz Net CPU 0.00 GHz Cores 1 CPU Sockets 1" at bounding box center [237, 147] width 373 height 42
click at [171, 51] on span "Performance" at bounding box center [173, 49] width 57 height 12
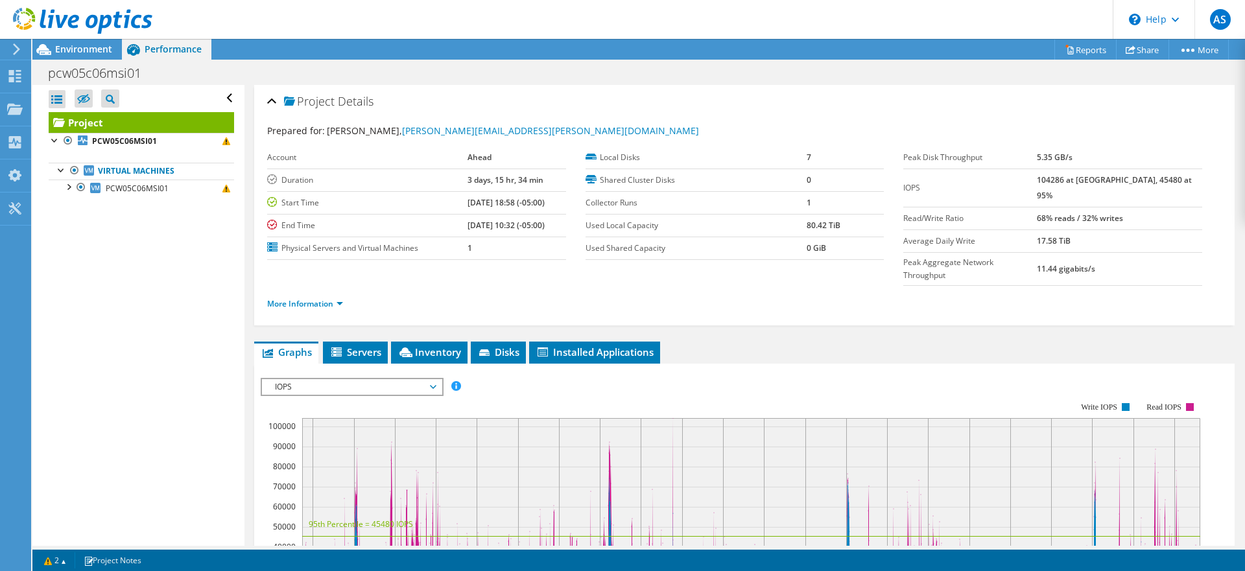
click at [372, 379] on span "IOPS" at bounding box center [352, 387] width 167 height 16
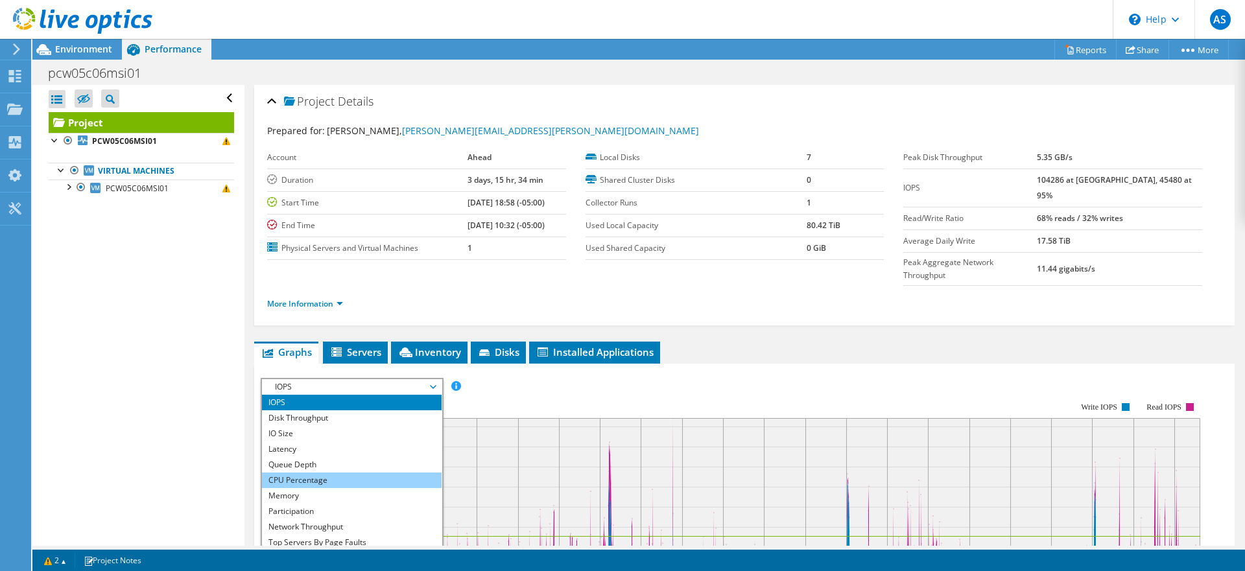
click at [359, 473] on li "CPU Percentage" at bounding box center [352, 481] width 180 height 16
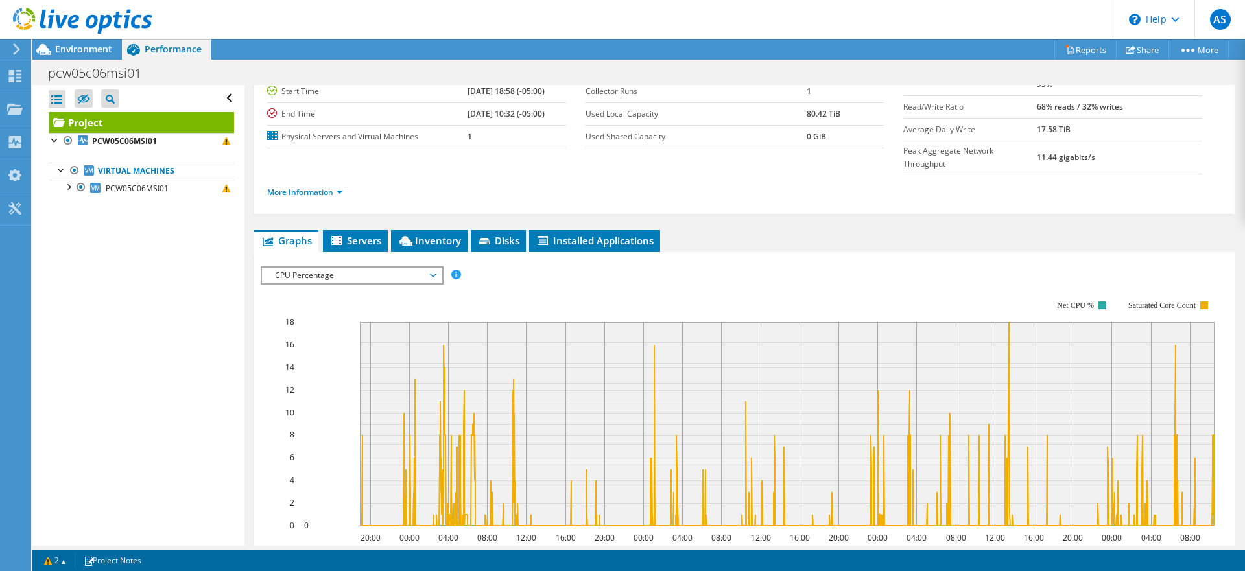
scroll to position [117, 0]
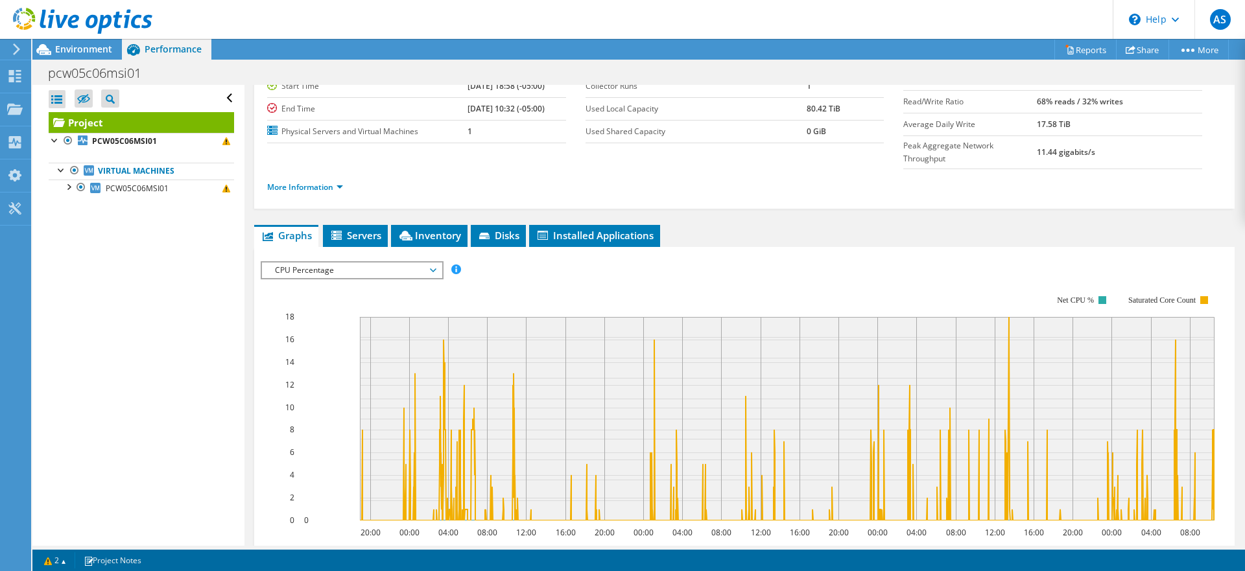
drag, startPoint x: 293, startPoint y: 289, endPoint x: 283, endPoint y: 288, distance: 10.4
click at [283, 288] on icon "20:00 00:00 04:00 08:00 12:00 16:00 20:00 00:00 04:00 08:00 12:00 16:00 20:00 0…" at bounding box center [739, 408] width 957 height 259
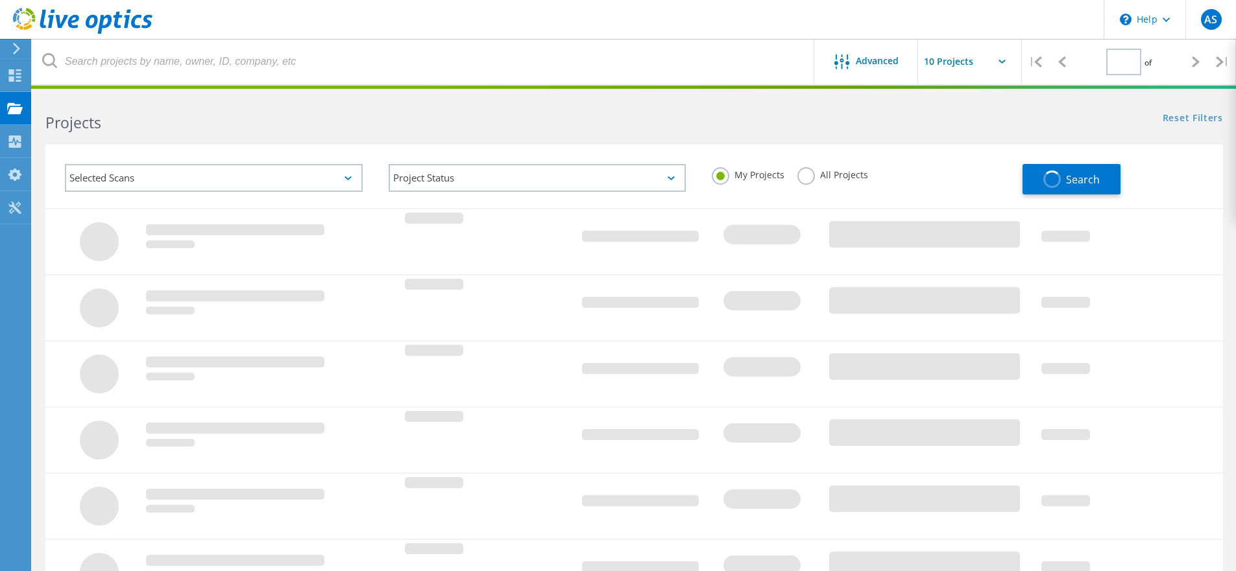
type input "3"
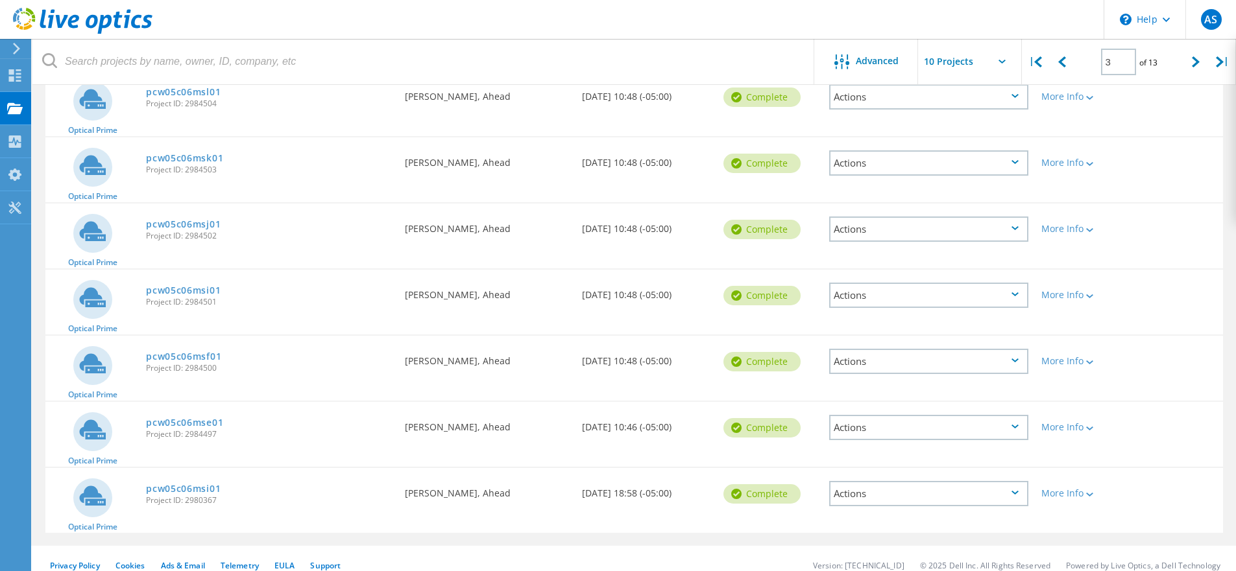
scroll to position [370, 0]
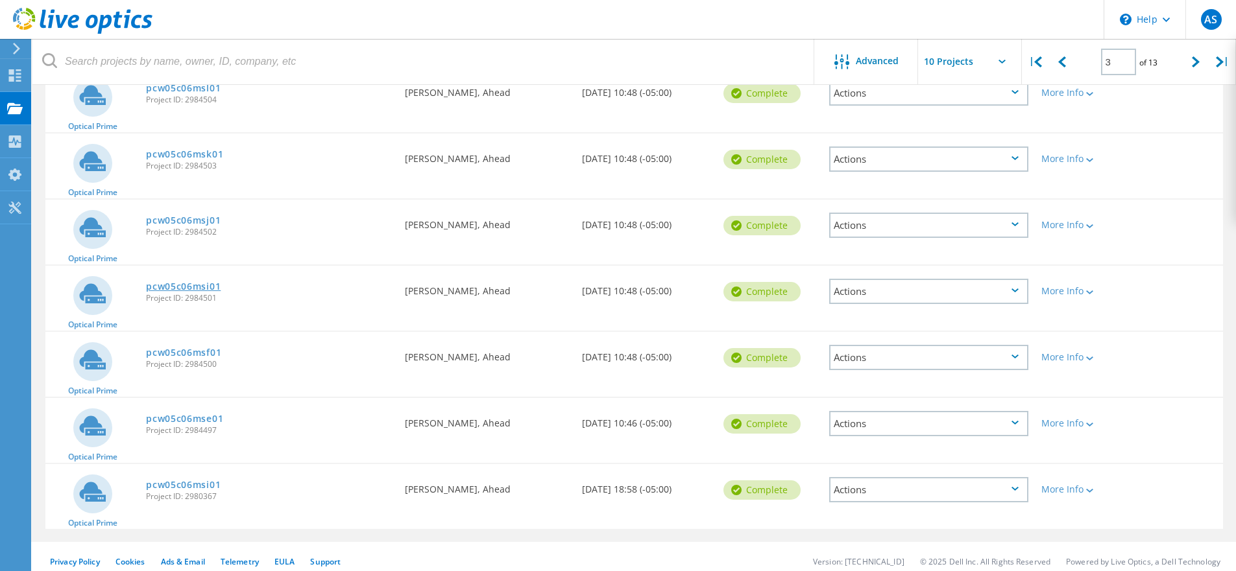
click at [192, 286] on link "pcw05c06msi01" at bounding box center [183, 286] width 75 height 9
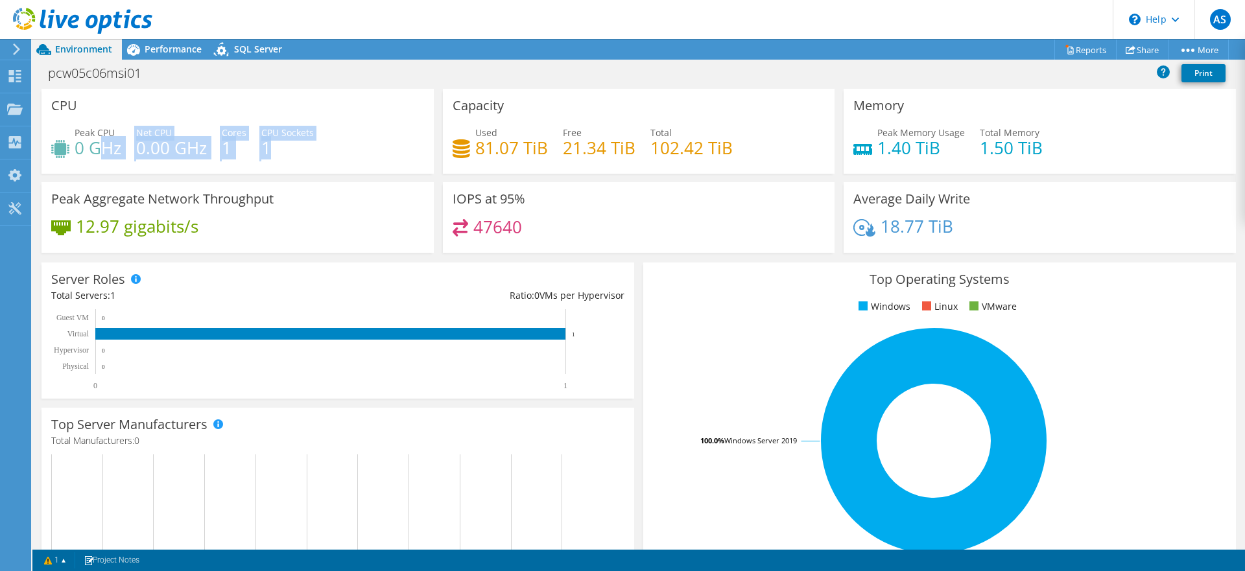
drag, startPoint x: 97, startPoint y: 139, endPoint x: 281, endPoint y: 149, distance: 184.5
click at [281, 149] on div "Peak CPU 0 GHz Net CPU 0.00 GHz Cores 1 CPU Sockets 1" at bounding box center [237, 147] width 373 height 42
click at [268, 233] on div "12.97 gigabits/s" at bounding box center [237, 232] width 373 height 27
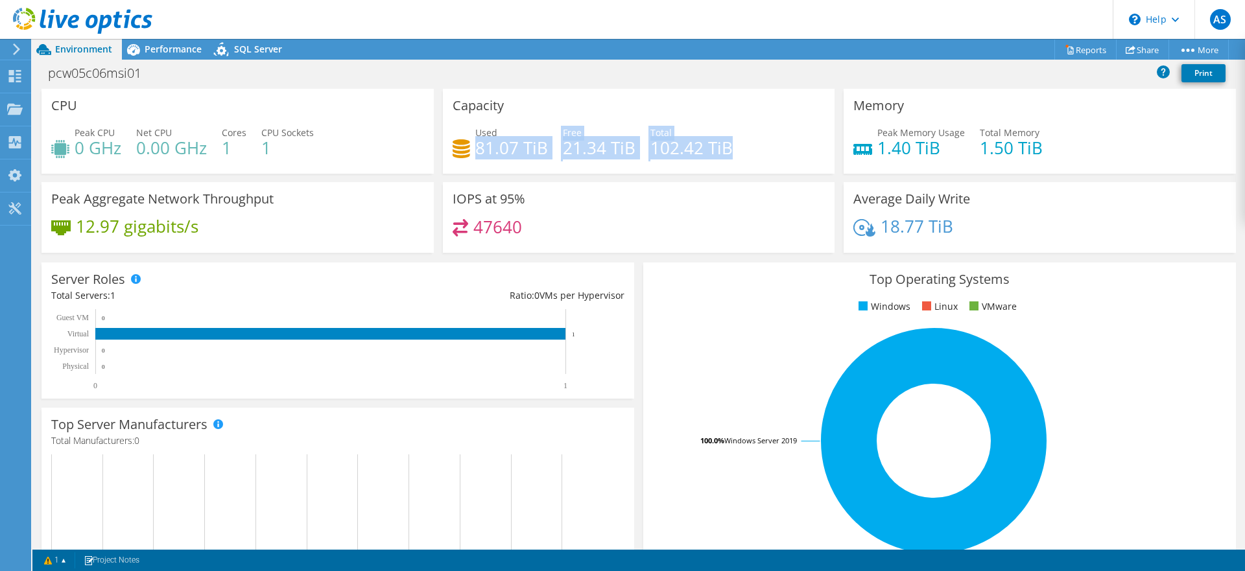
drag, startPoint x: 474, startPoint y: 149, endPoint x: 723, endPoint y: 149, distance: 249.1
click at [723, 149] on div "Used 81.07 TiB Free 21.34 TiB Total 102.42 TiB" at bounding box center [639, 147] width 373 height 42
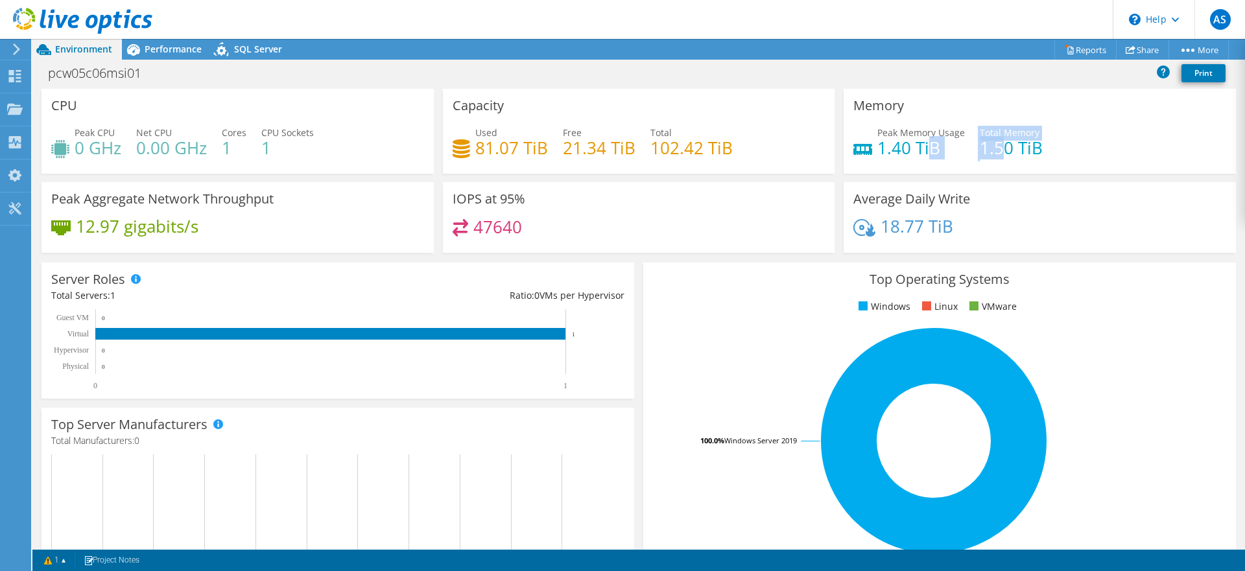
drag, startPoint x: 996, startPoint y: 142, endPoint x: 922, endPoint y: 136, distance: 74.2
click at [922, 136] on div "Peak Memory Usage 1.40 TiB Total Memory 1.50 TiB" at bounding box center [1040, 147] width 373 height 42
click at [160, 56] on div "Performance" at bounding box center [167, 49] width 90 height 21
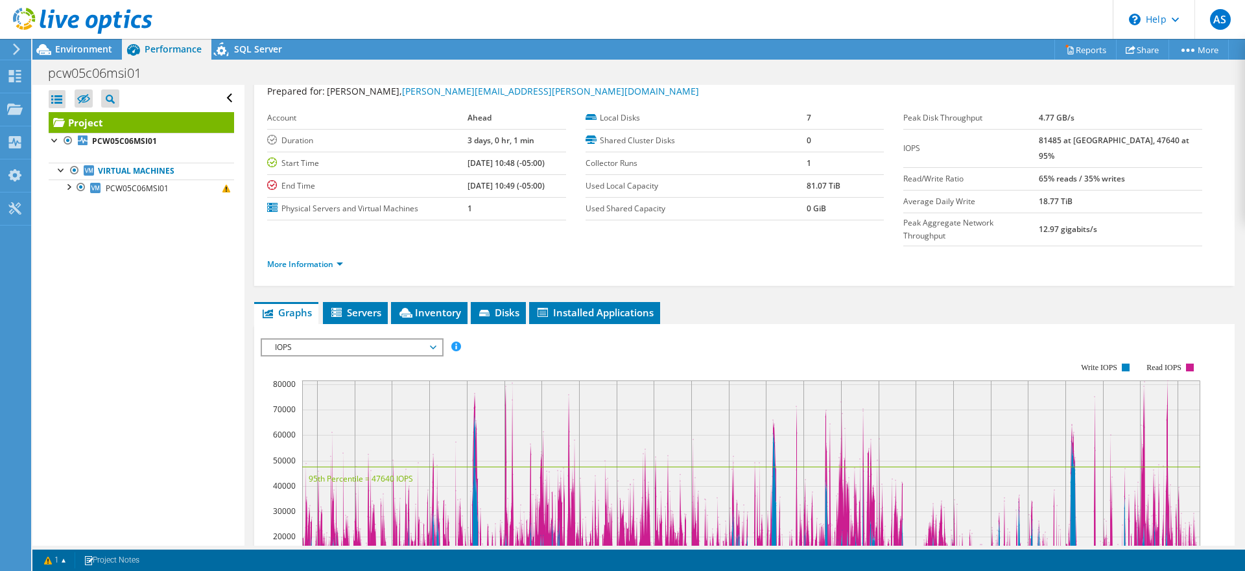
scroll to position [40, 0]
click at [400, 339] on span "IOPS" at bounding box center [352, 347] width 167 height 16
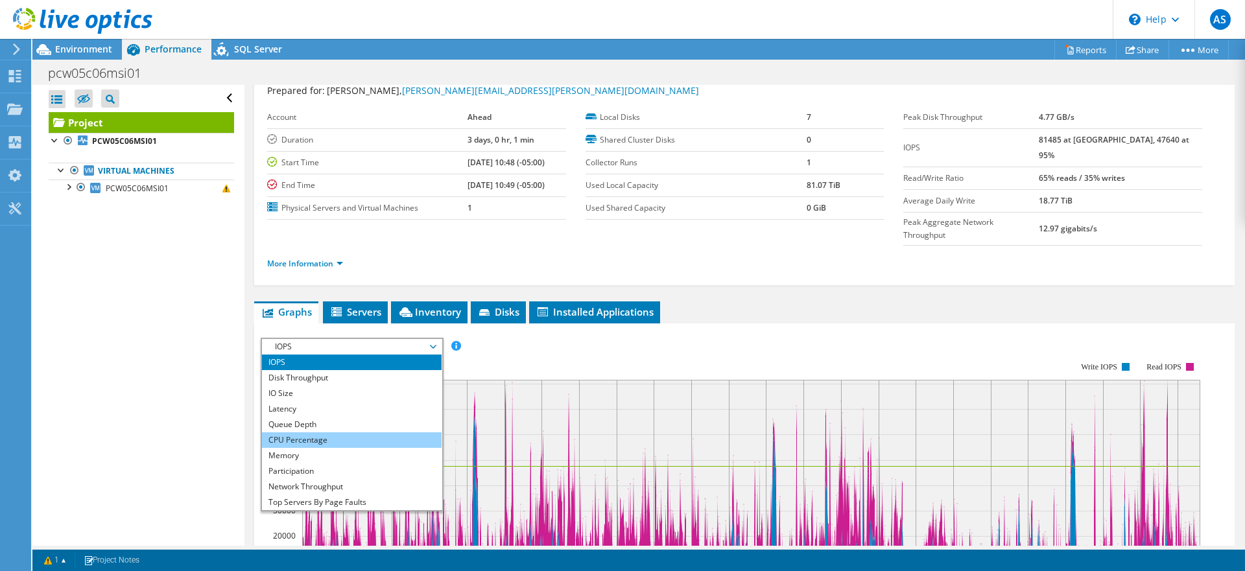
click at [347, 433] on li "CPU Percentage" at bounding box center [352, 441] width 180 height 16
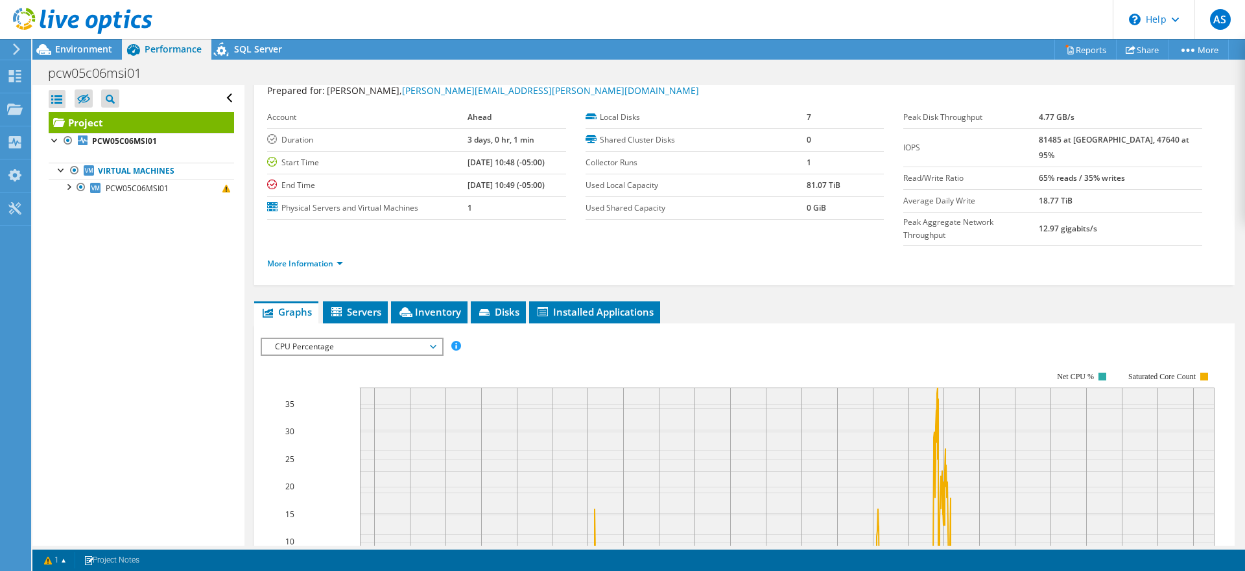
scroll to position [138, 0]
